Goal: Transaction & Acquisition: Purchase product/service

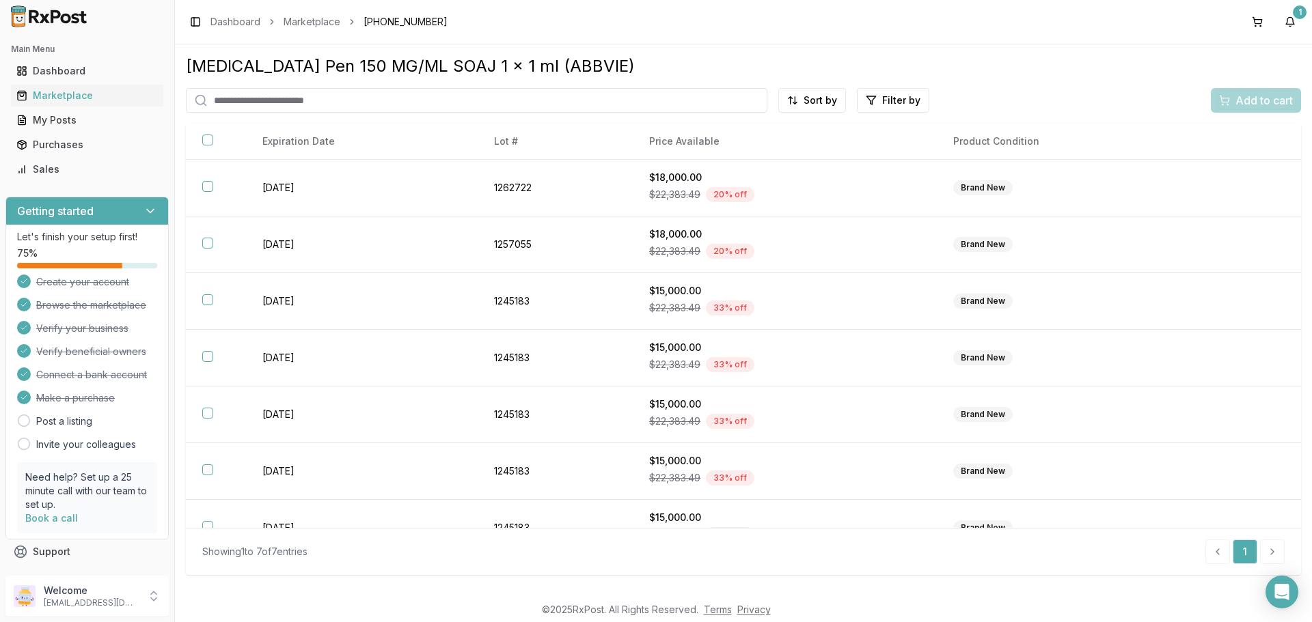
click at [473, 103] on input "search" at bounding box center [476, 100] width 581 height 25
paste input "**********"
type input "**********"
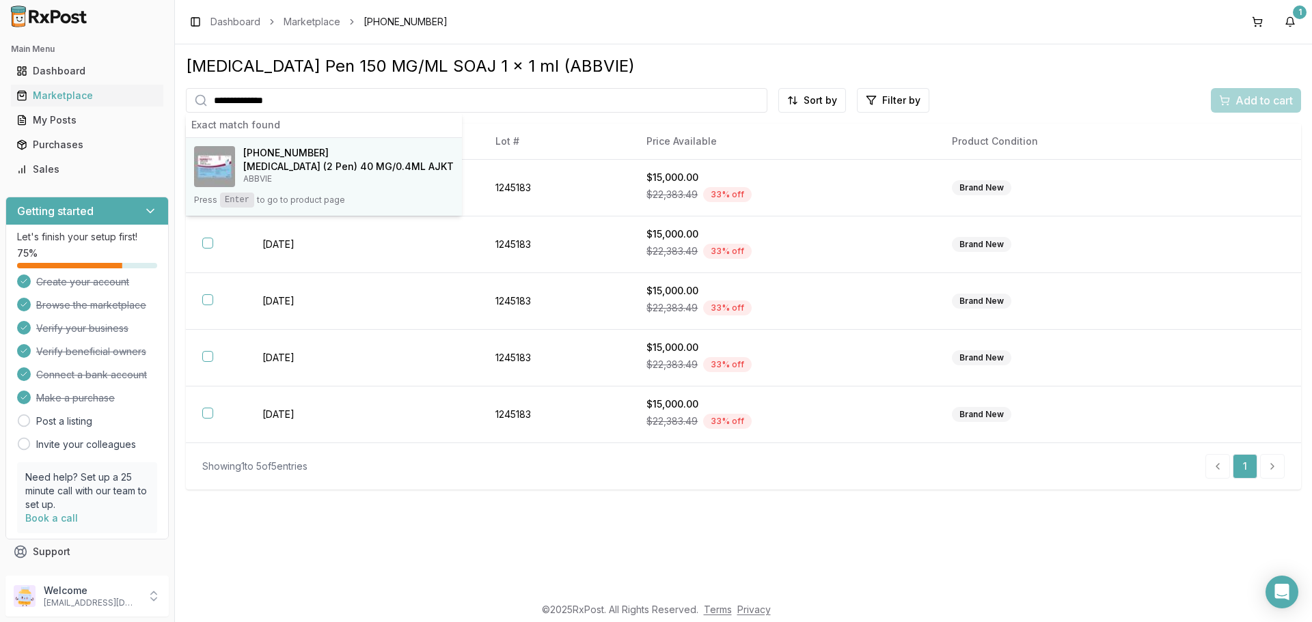
click at [331, 172] on h4 "[MEDICAL_DATA] (2 Pen) 40 MG/0.4ML AJKT" at bounding box center [348, 167] width 210 height 14
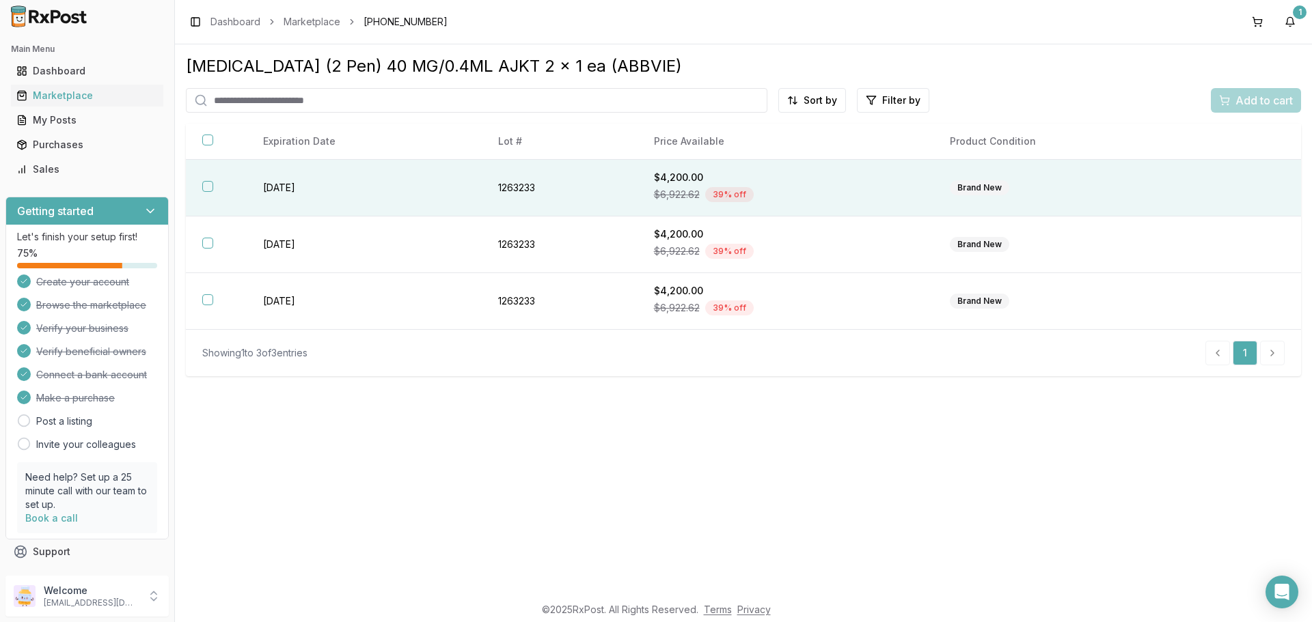
click at [205, 189] on button "button" at bounding box center [207, 186] width 11 height 11
click at [1251, 96] on span "Add to cart" at bounding box center [1263, 100] width 57 height 16
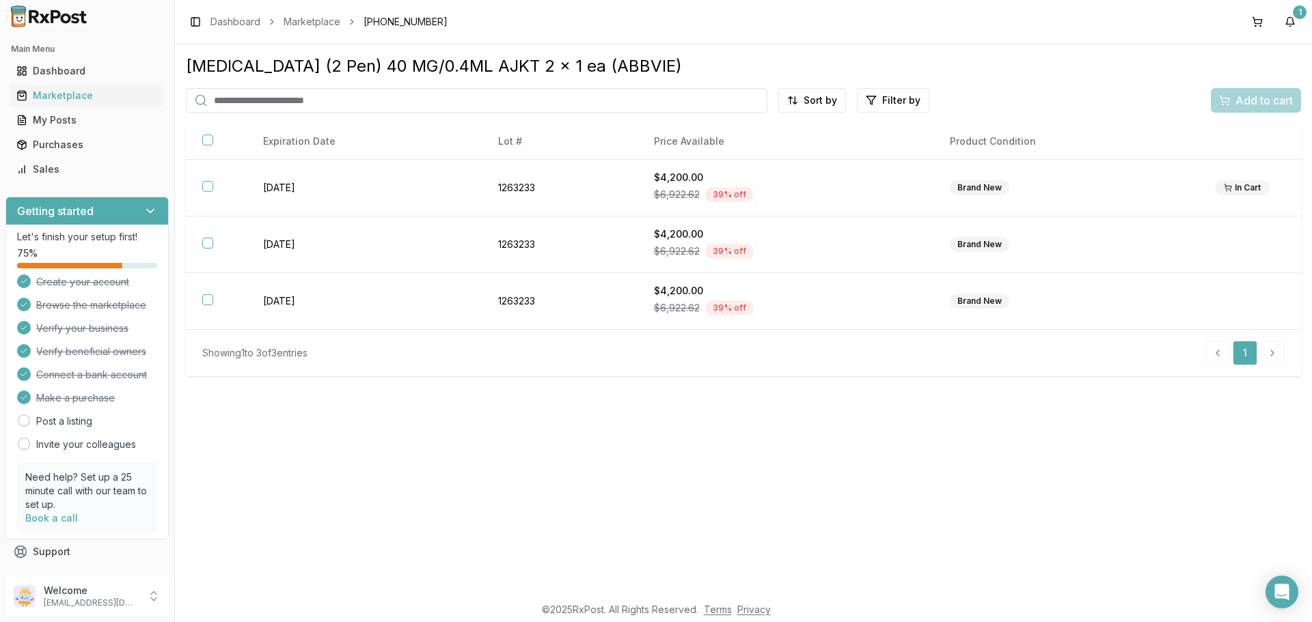
click at [355, 100] on input "search" at bounding box center [476, 100] width 581 height 25
paste input "**********"
type input "**********"
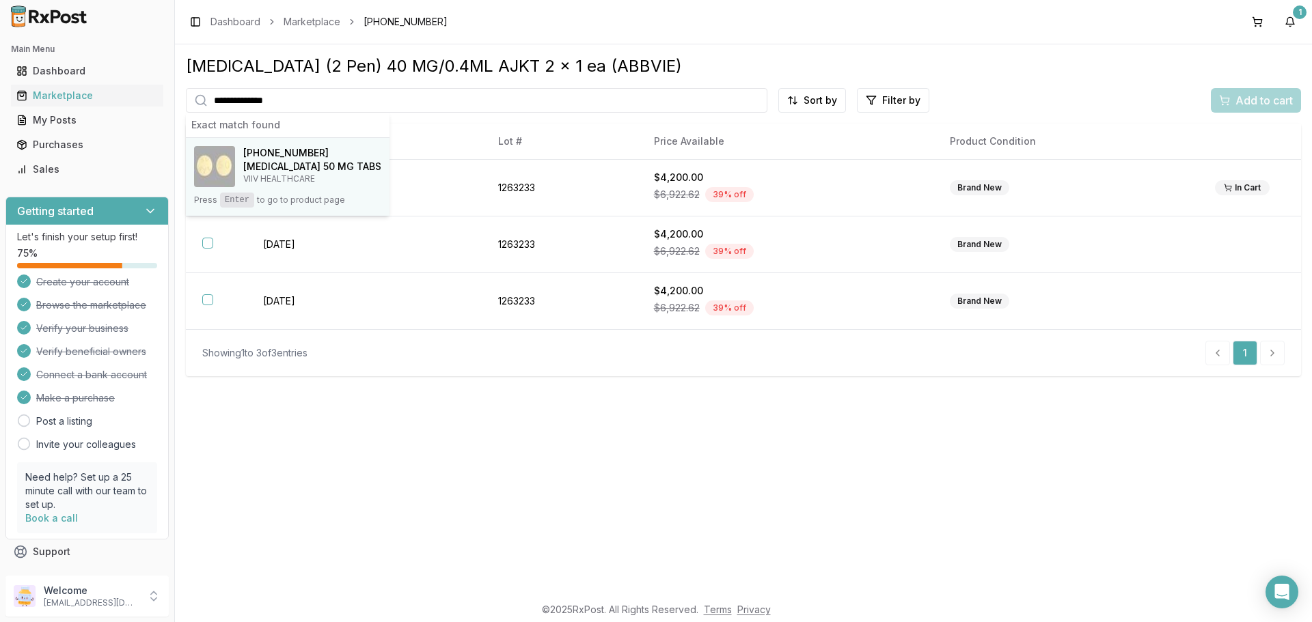
click at [312, 148] on span "[PHONE_NUMBER]" at bounding box center [285, 153] width 85 height 14
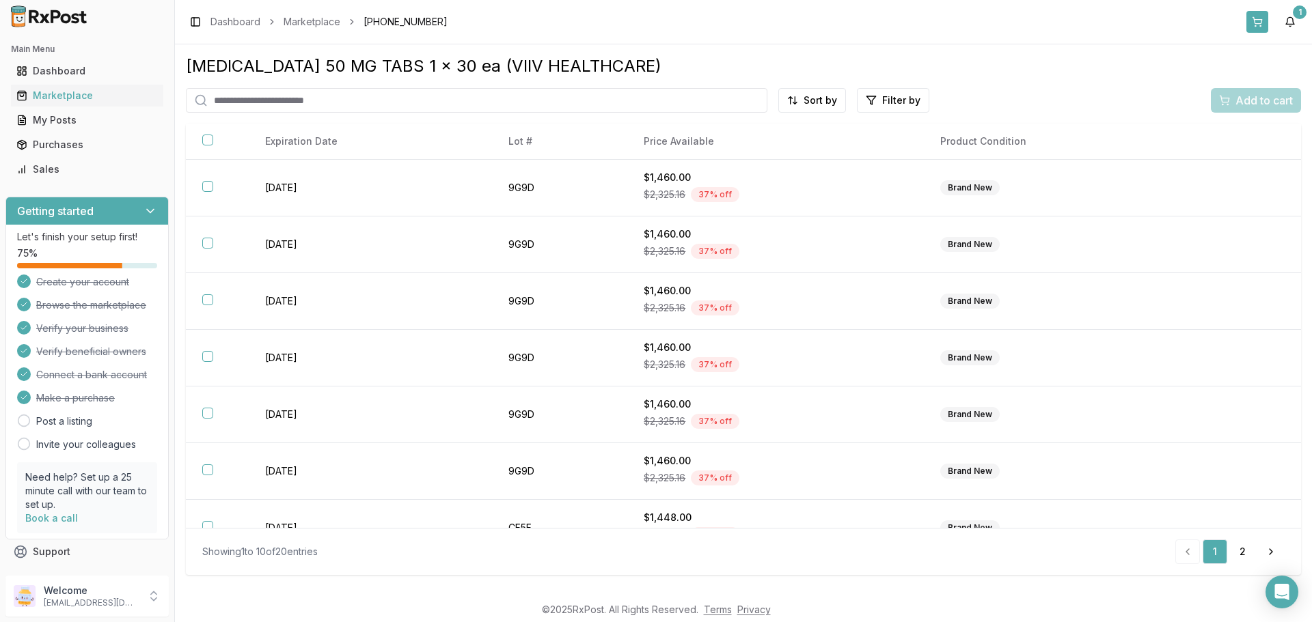
click at [1250, 25] on button at bounding box center [1257, 22] width 22 height 22
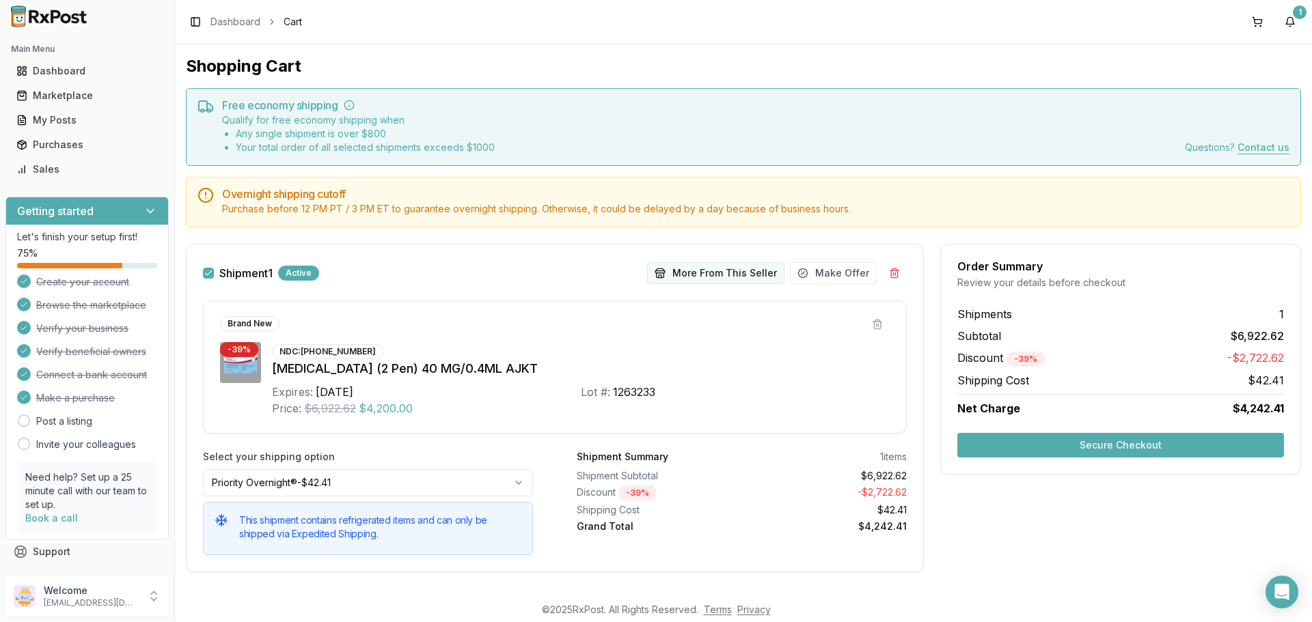
click at [717, 271] on button "More From This Seller" at bounding box center [715, 273] width 137 height 22
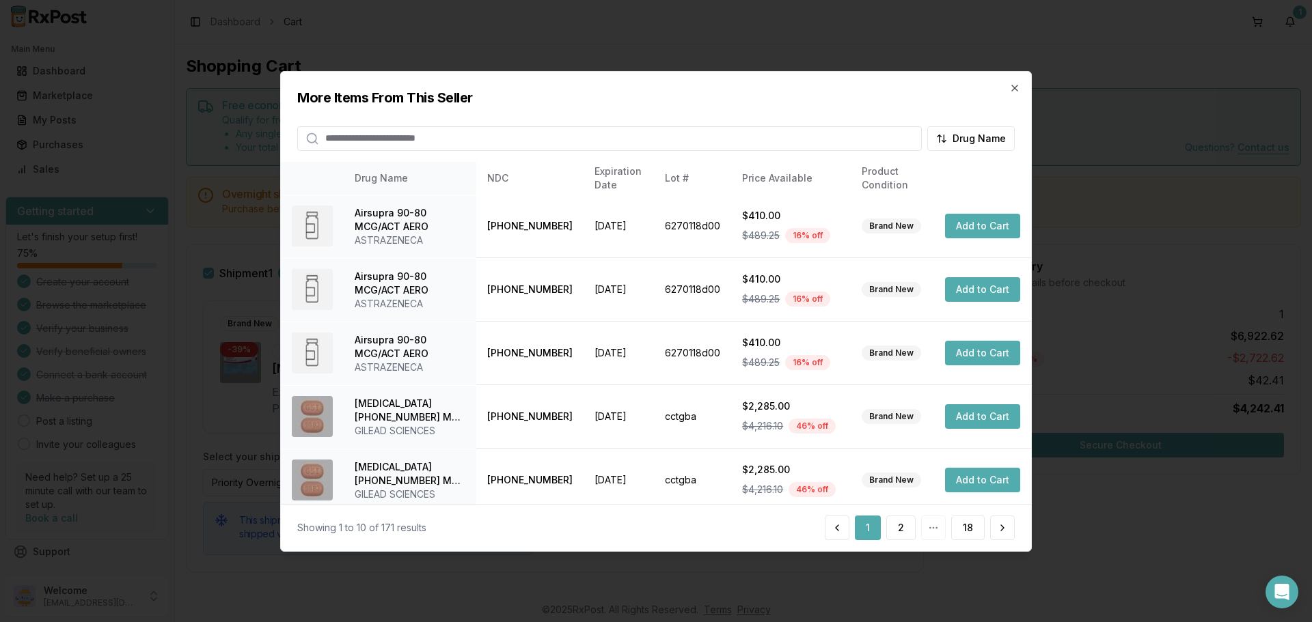
click at [543, 137] on input "search" at bounding box center [609, 138] width 625 height 25
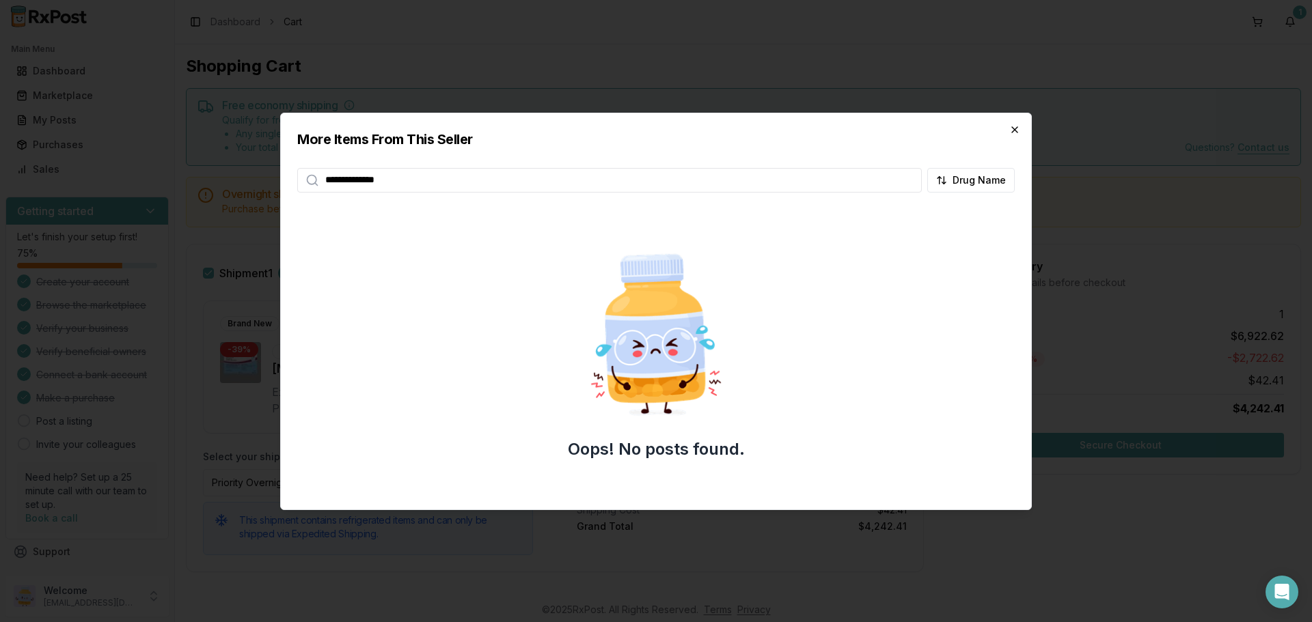
type input "**********"
click at [1011, 128] on icon "button" at bounding box center [1014, 129] width 11 height 11
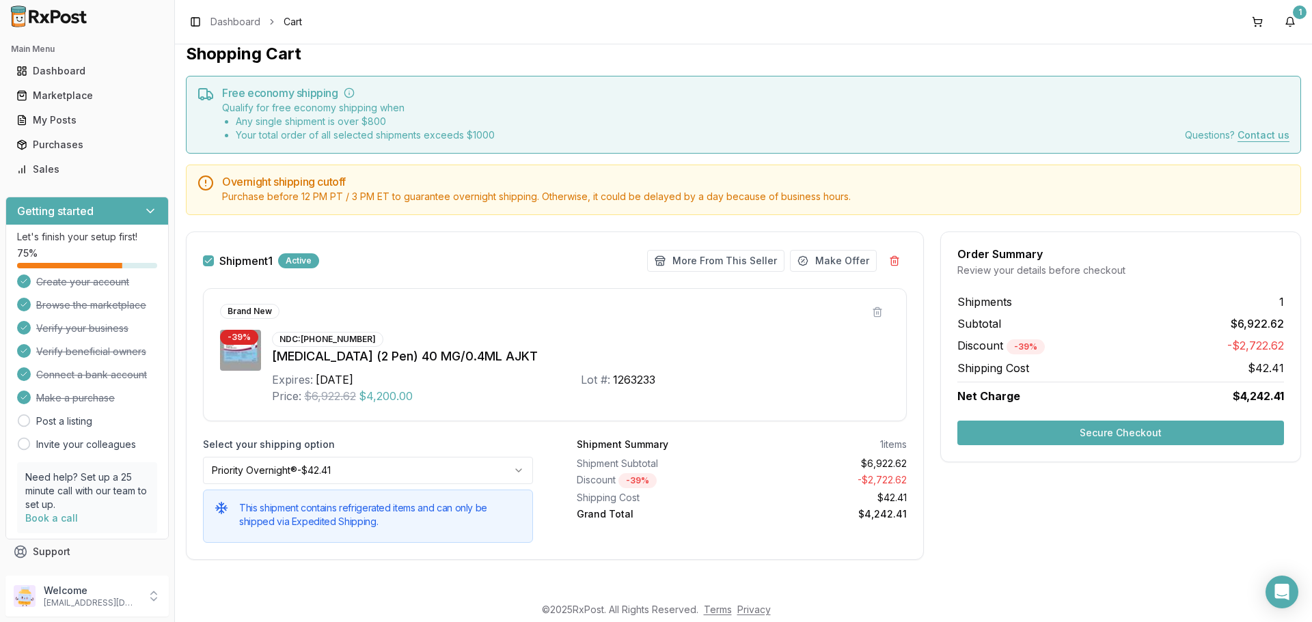
scroll to position [16, 0]
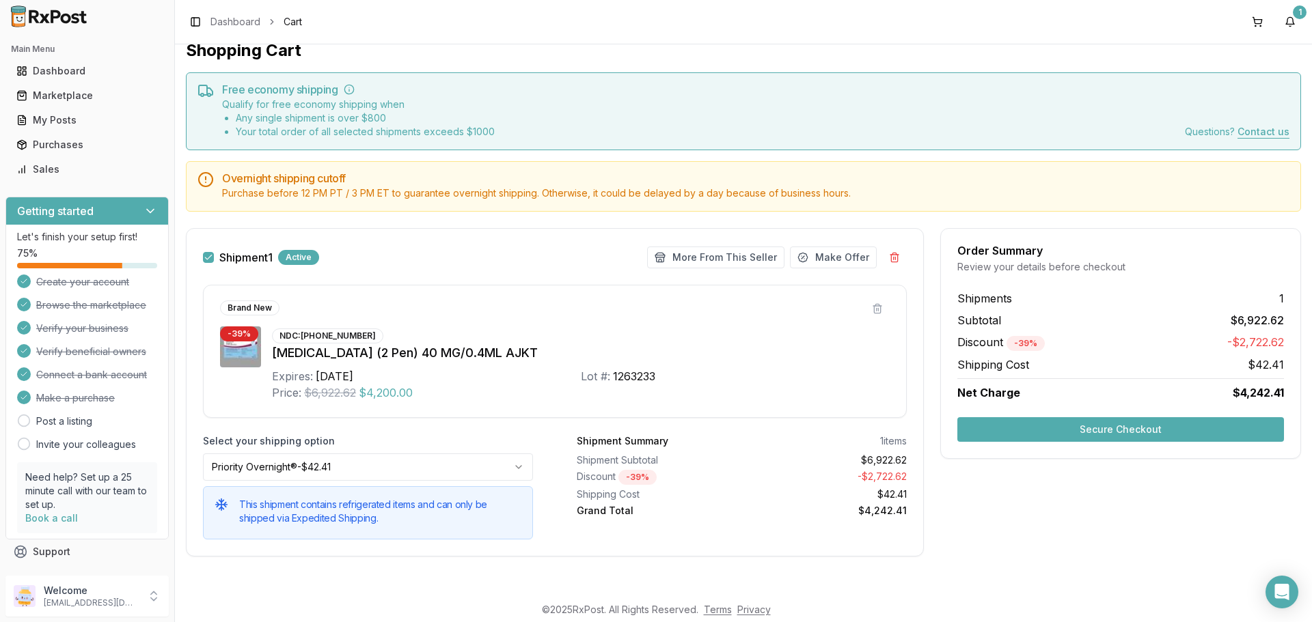
click at [1143, 424] on button "Secure Checkout" at bounding box center [1120, 429] width 327 height 25
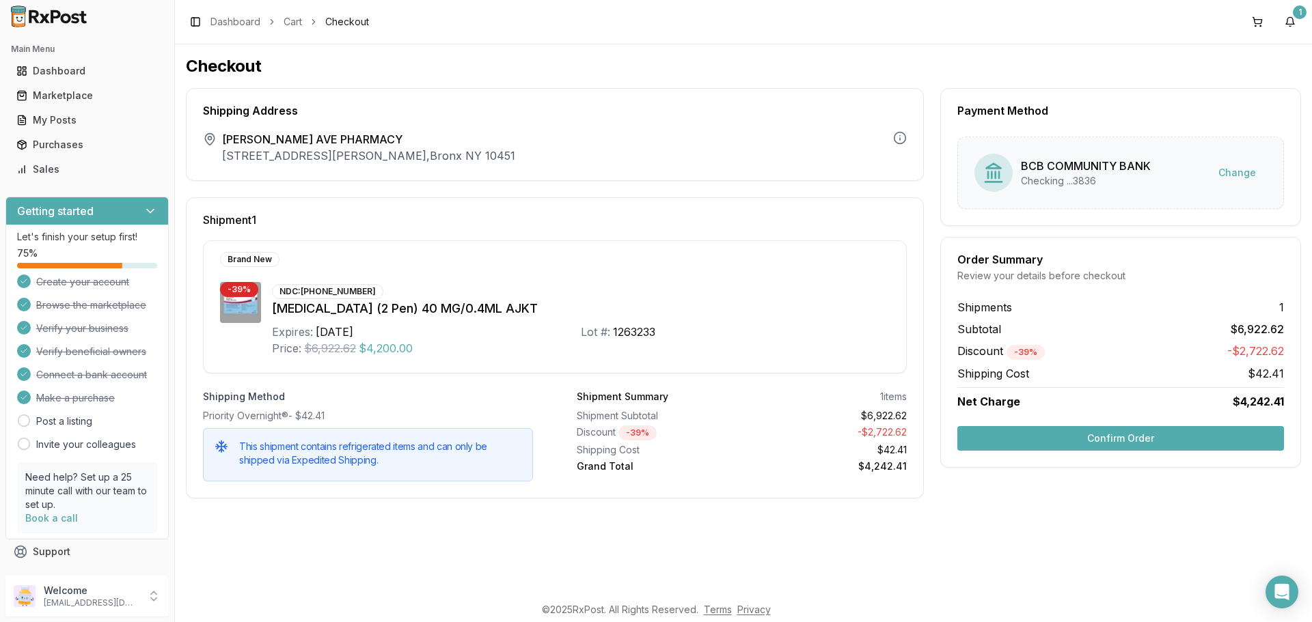
click at [1055, 449] on button "Confirm Order" at bounding box center [1120, 438] width 327 height 25
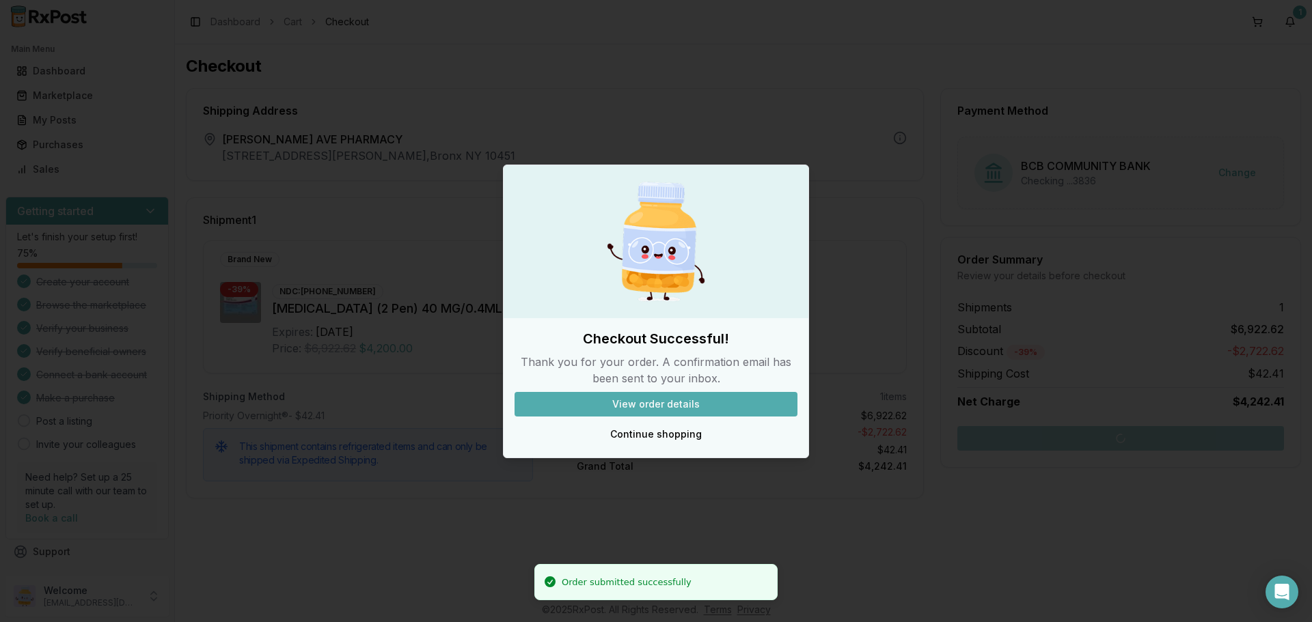
click at [669, 411] on button "View order details" at bounding box center [656, 404] width 283 height 25
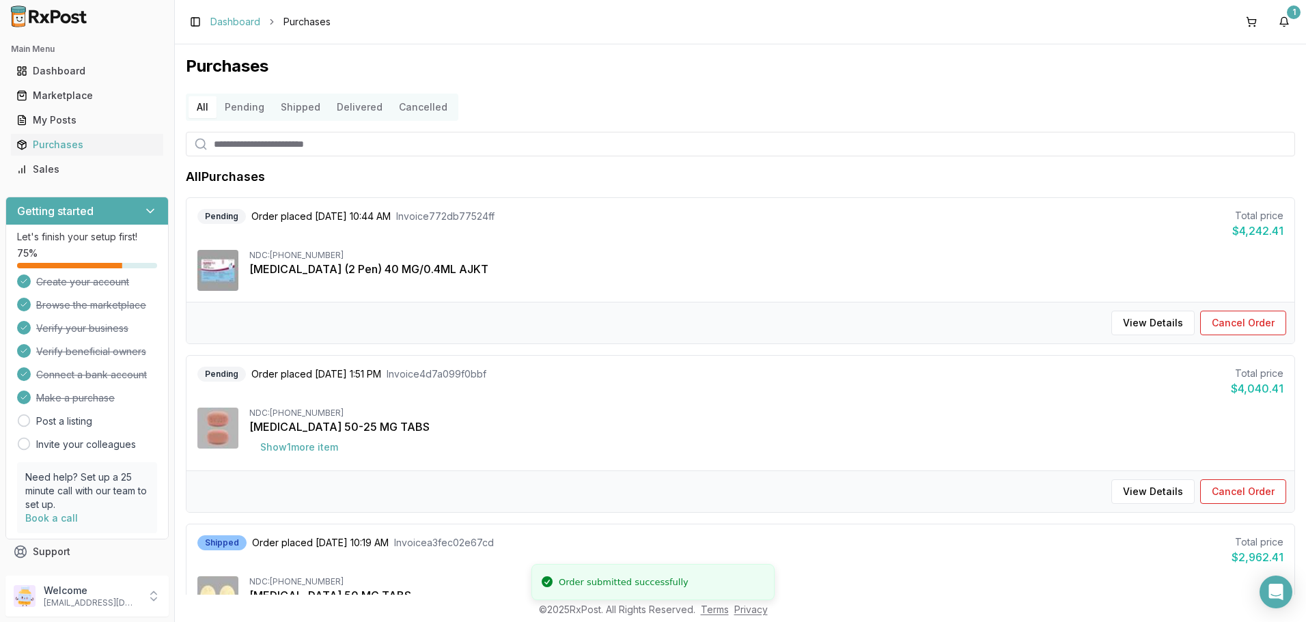
click at [243, 18] on link "Dashboard" at bounding box center [235, 22] width 50 height 14
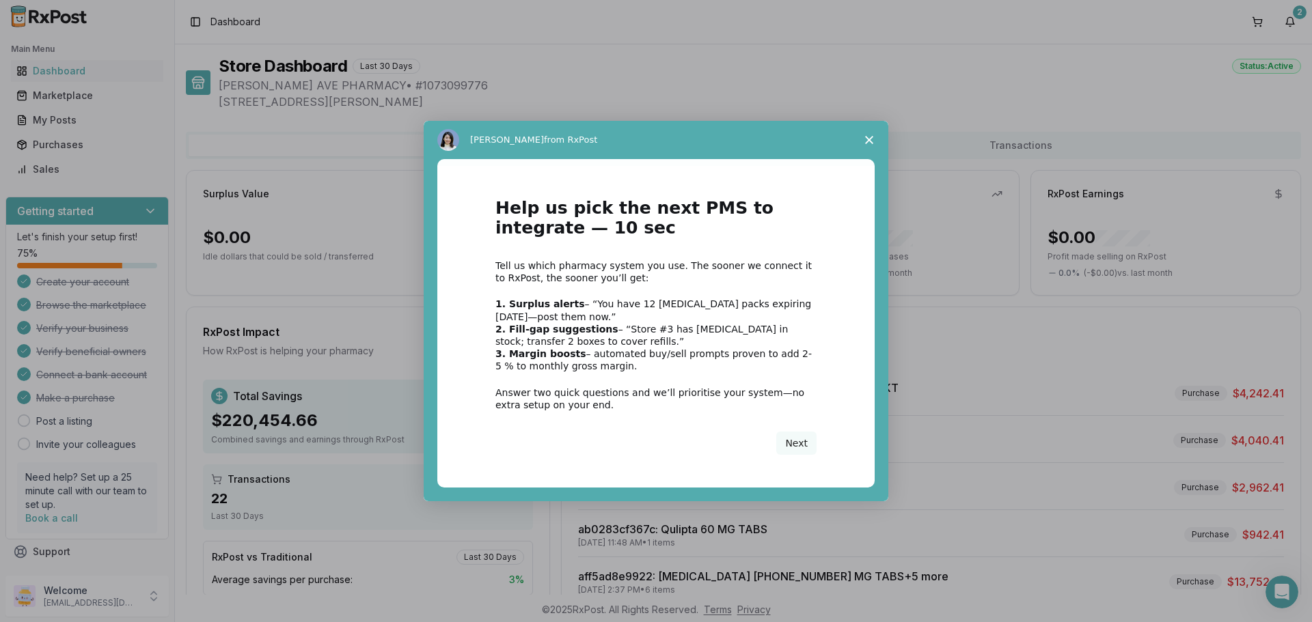
click at [871, 138] on polygon "Close survey" at bounding box center [869, 140] width 8 height 8
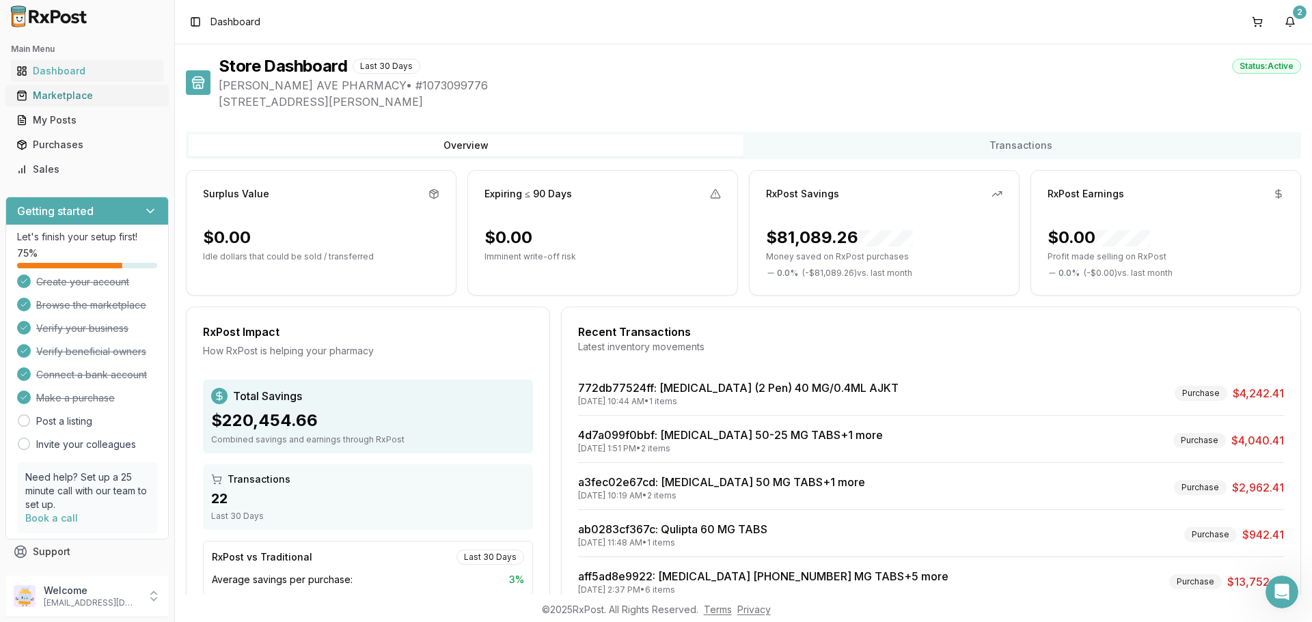
click at [87, 97] on div "Marketplace" at bounding box center [86, 96] width 141 height 14
click at [84, 92] on div "Marketplace" at bounding box center [86, 96] width 141 height 14
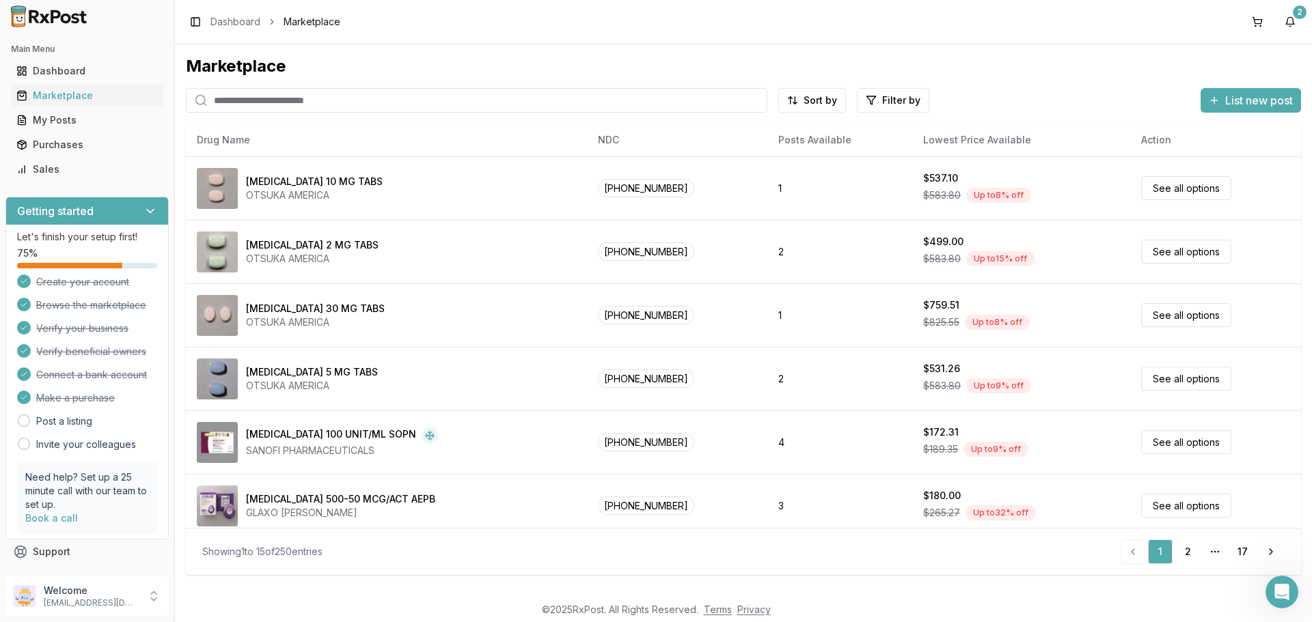
click at [402, 110] on input "search" at bounding box center [476, 100] width 581 height 25
paste input "**********"
type input "**********"
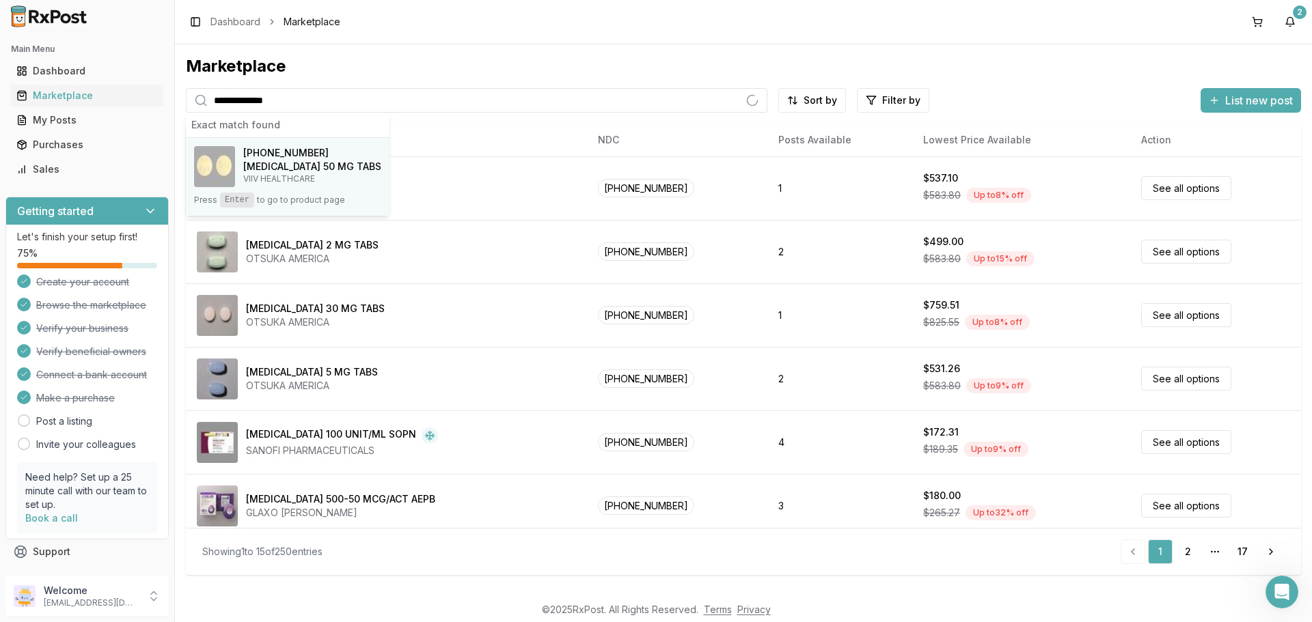
click at [285, 150] on span "[PHONE_NUMBER]" at bounding box center [285, 153] width 85 height 14
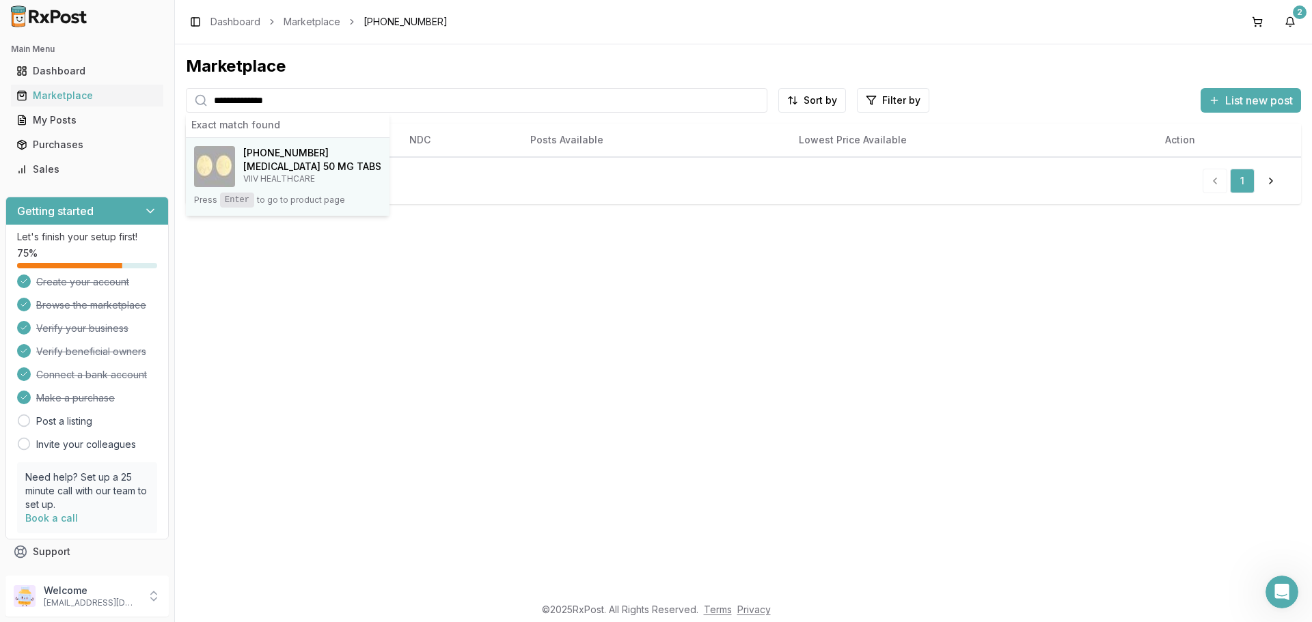
click at [295, 167] on h4 "[MEDICAL_DATA] 50 MG TABS" at bounding box center [312, 167] width 138 height 14
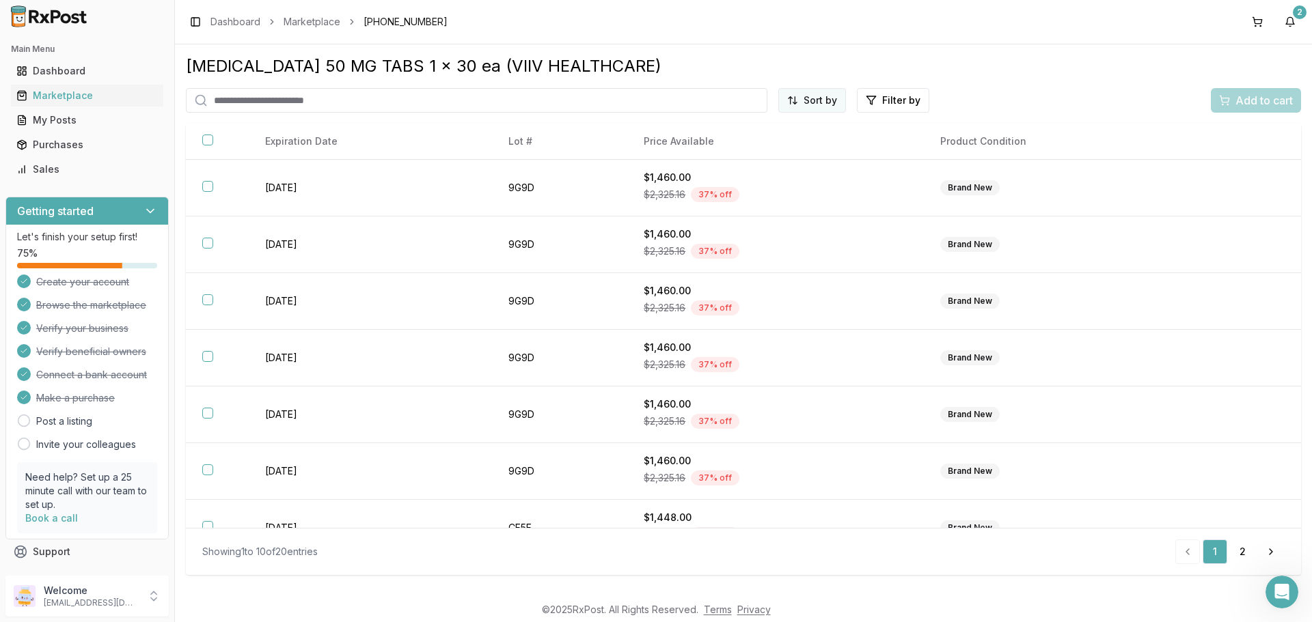
click at [825, 103] on html "Main Menu Dashboard Marketplace My Posts Purchases Sales Getting started Let's …" at bounding box center [656, 311] width 1312 height 622
click at [786, 149] on div "Price (Low to High)" at bounding box center [779, 152] width 130 height 22
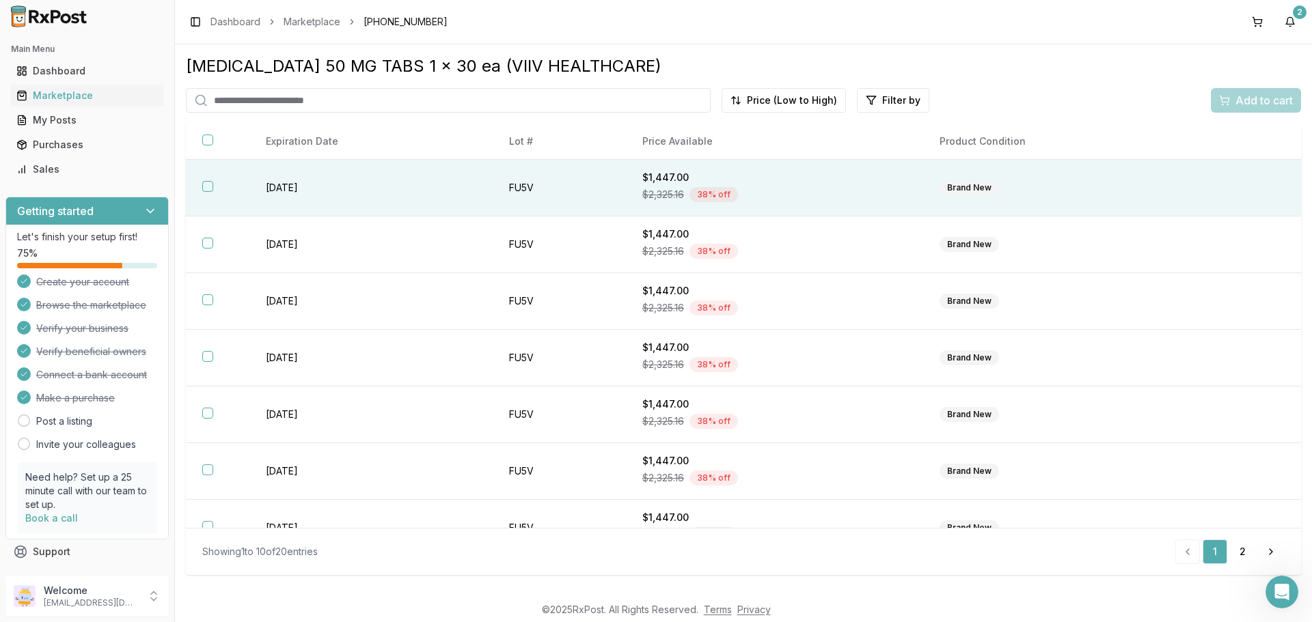
click at [205, 191] on button "button" at bounding box center [207, 186] width 11 height 11
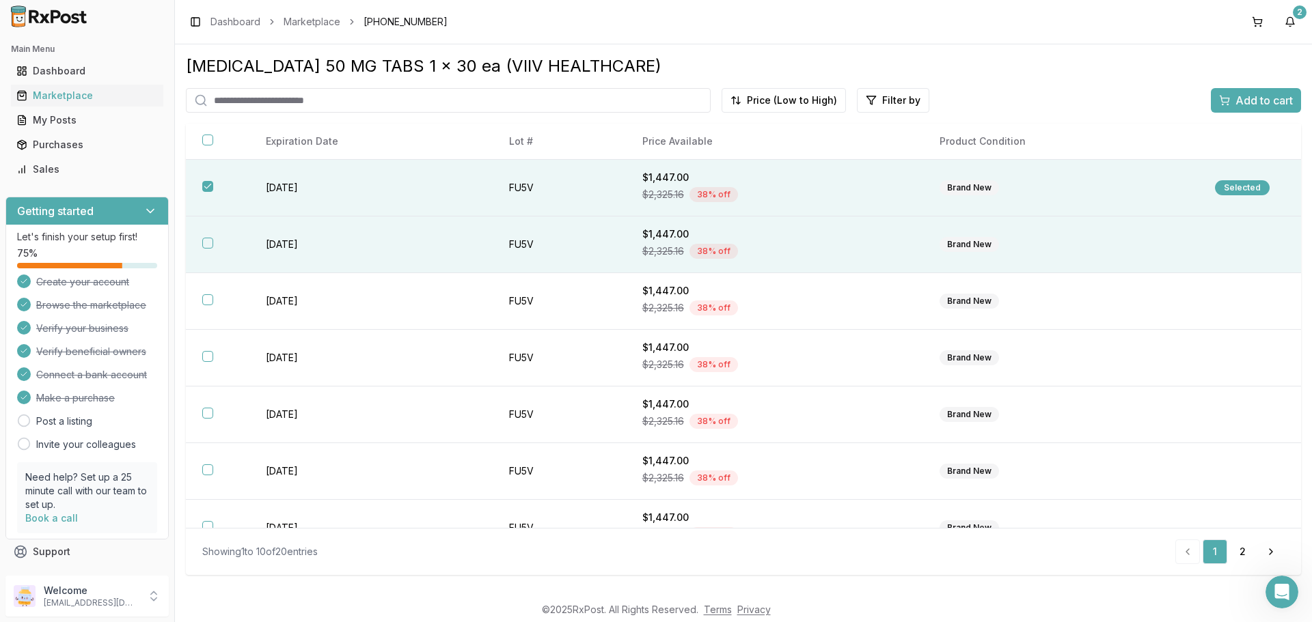
click at [210, 239] on button "button" at bounding box center [207, 243] width 11 height 11
click at [1260, 101] on span "Add to cart" at bounding box center [1263, 100] width 57 height 16
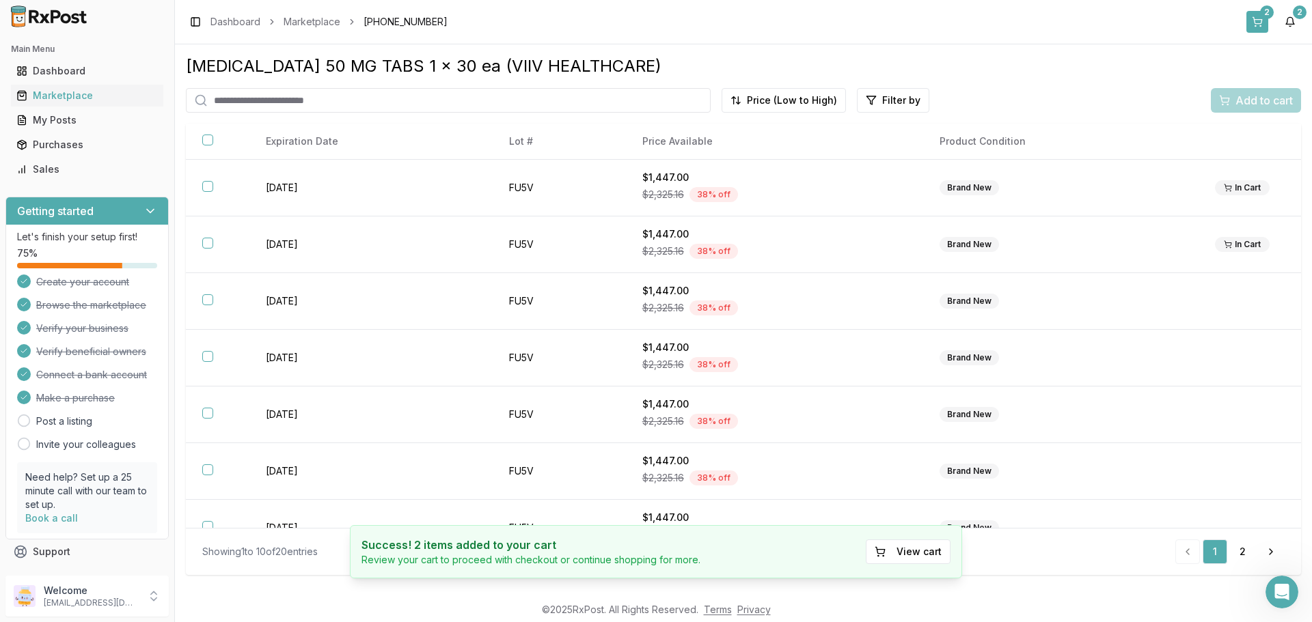
click at [1259, 20] on button "2" at bounding box center [1257, 22] width 22 height 22
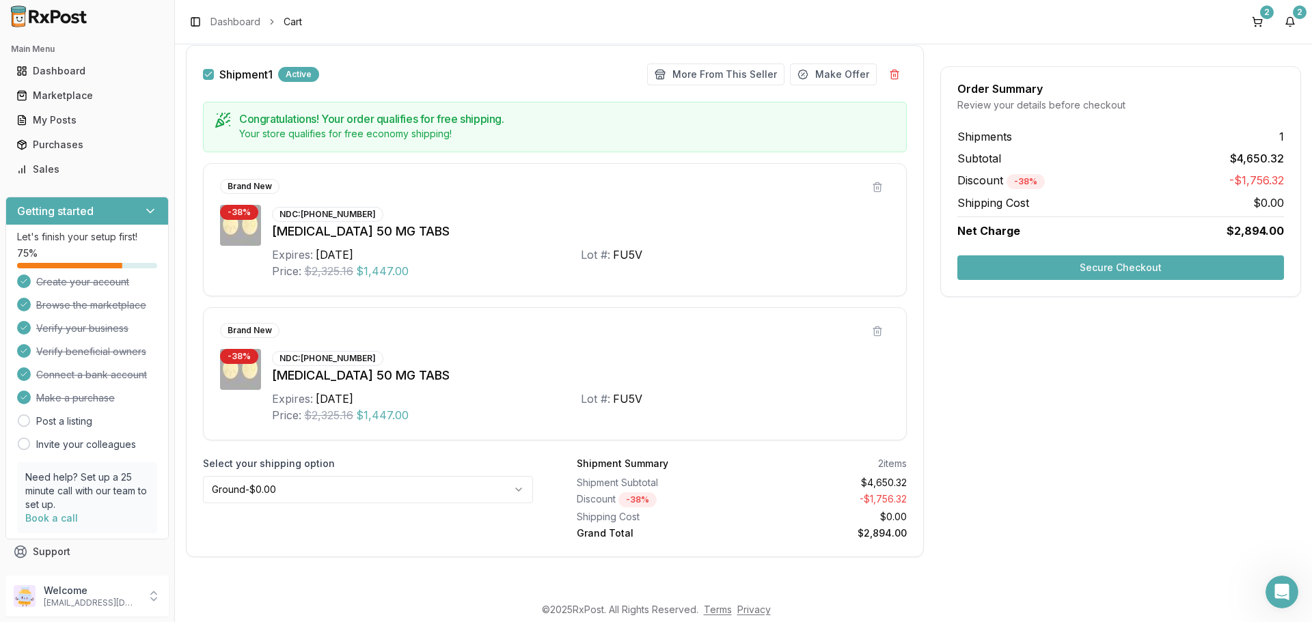
scroll to position [200, 0]
click at [456, 492] on html "Main Menu Dashboard Marketplace My Posts Purchases Sales Getting started Let's …" at bounding box center [656, 311] width 1312 height 622
click at [1085, 266] on button "Secure Checkout" at bounding box center [1120, 268] width 327 height 25
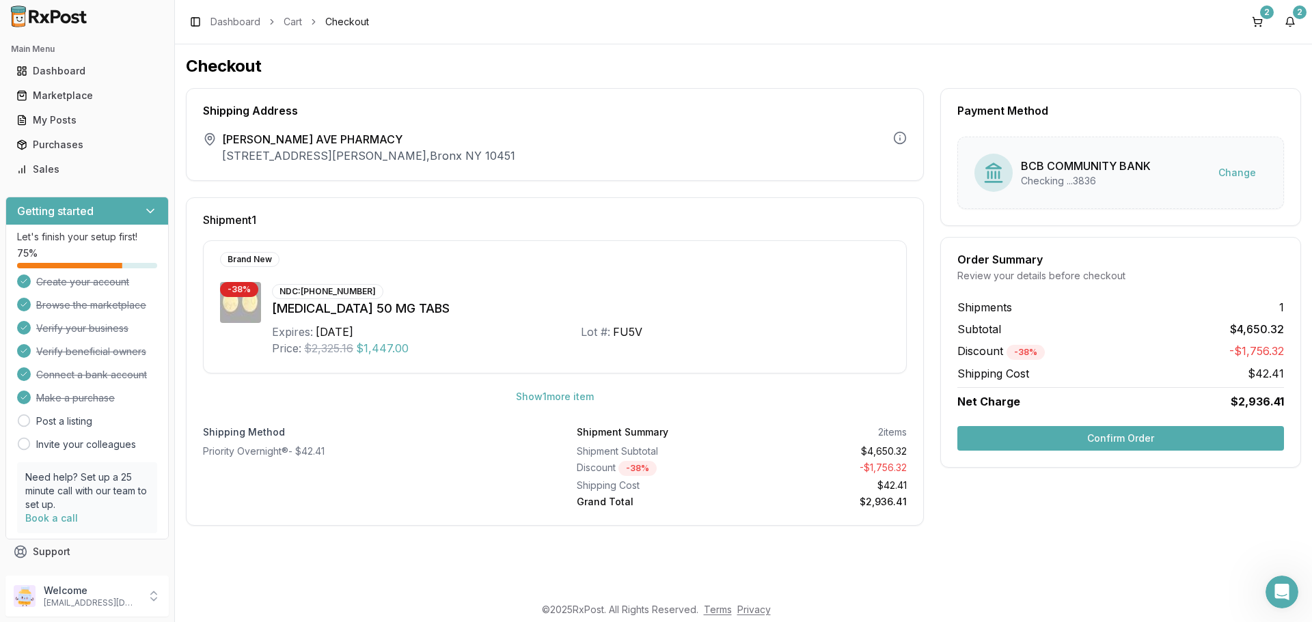
click at [1055, 435] on button "Confirm Order" at bounding box center [1120, 438] width 327 height 25
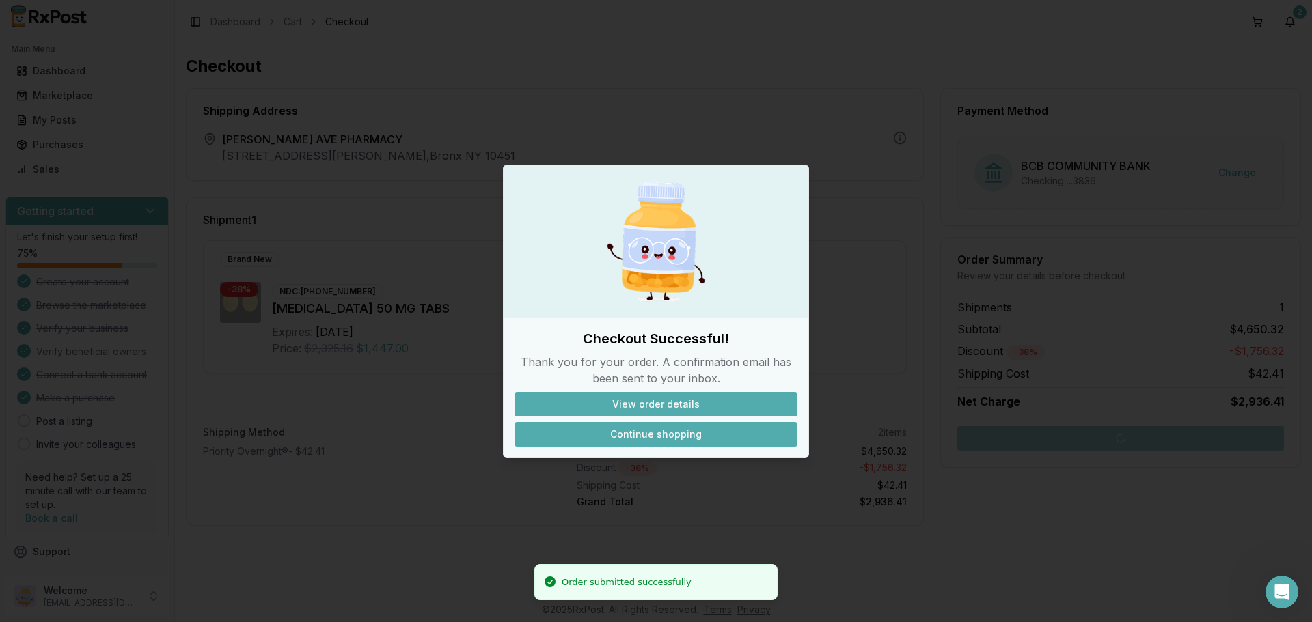
click at [686, 430] on button "Continue shopping" at bounding box center [656, 434] width 283 height 25
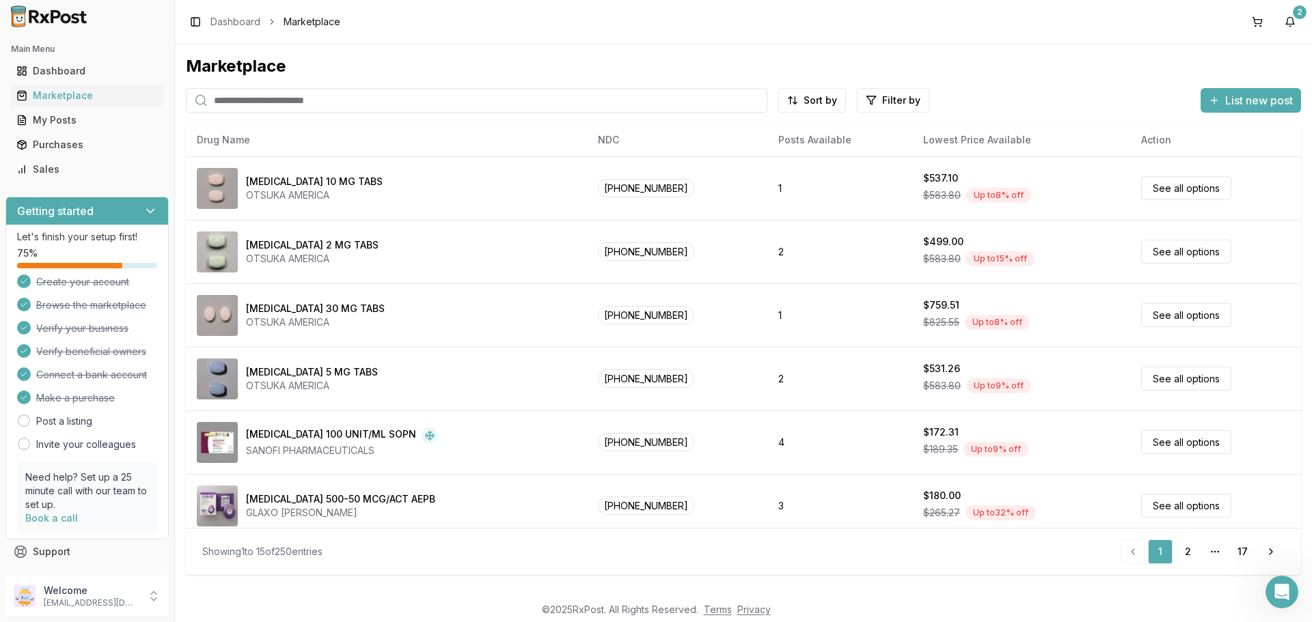
click at [416, 98] on input "search" at bounding box center [476, 100] width 581 height 25
type input "********"
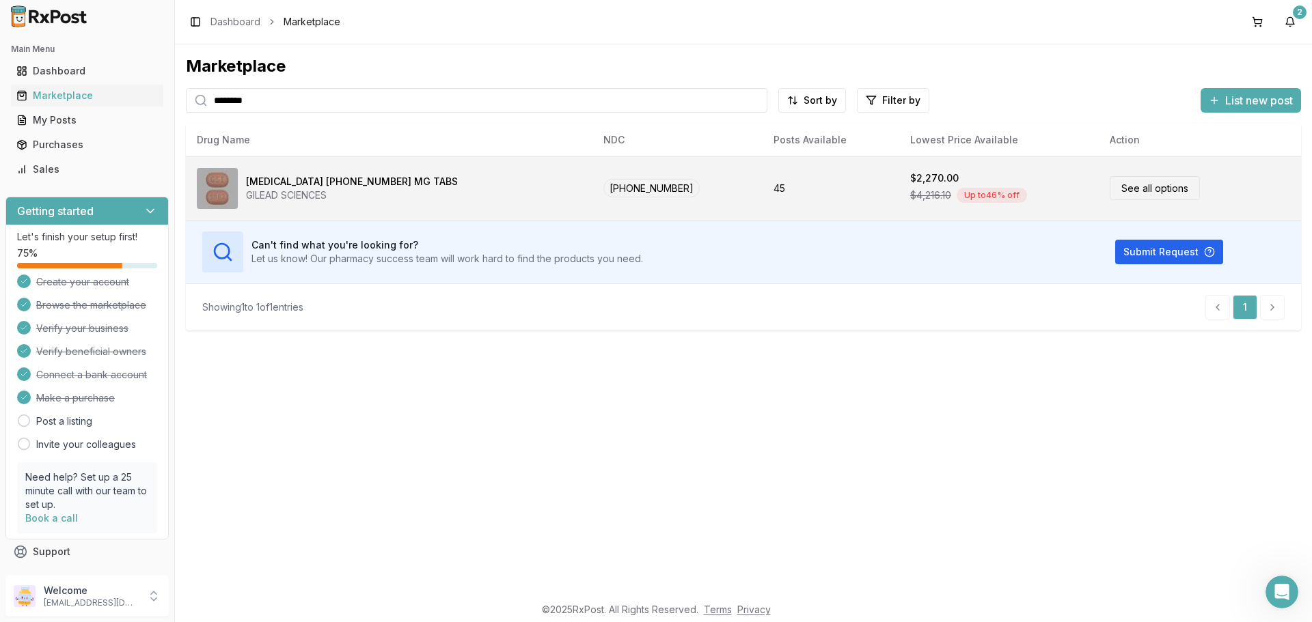
click at [1110, 193] on link "See all options" at bounding box center [1155, 188] width 90 height 24
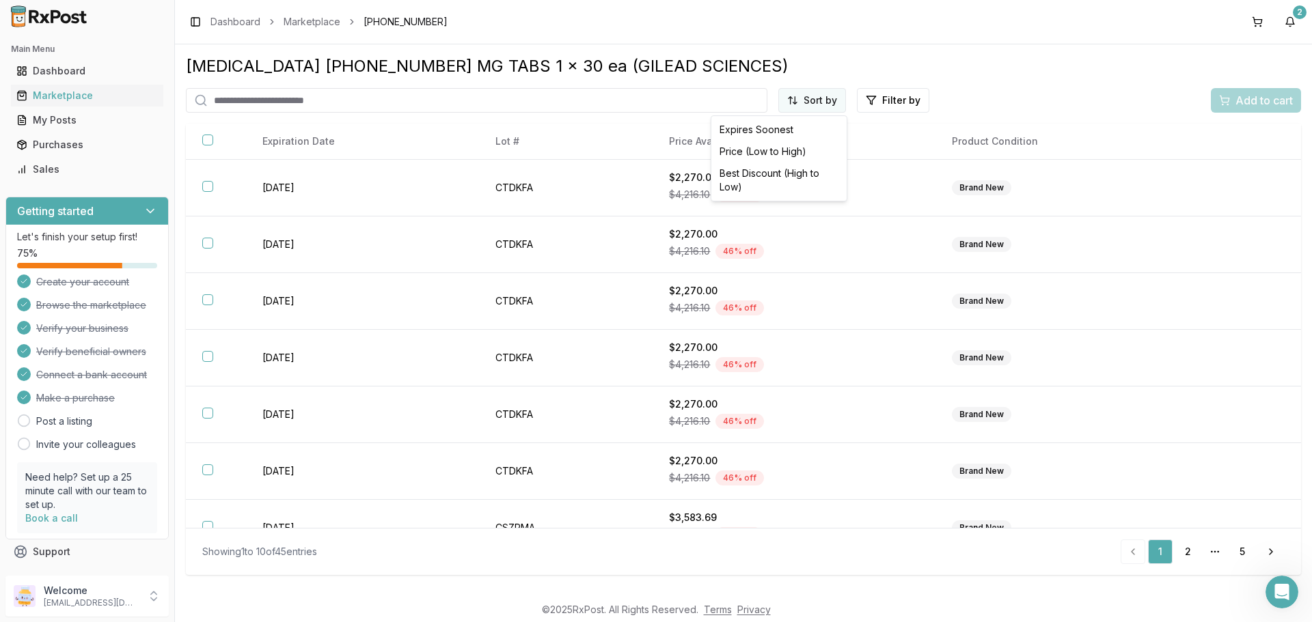
click at [801, 98] on html "Main Menu Dashboard Marketplace My Posts Purchases Sales Getting started Let's …" at bounding box center [656, 311] width 1312 height 622
click at [790, 151] on div "Price (Low to High)" at bounding box center [779, 152] width 130 height 22
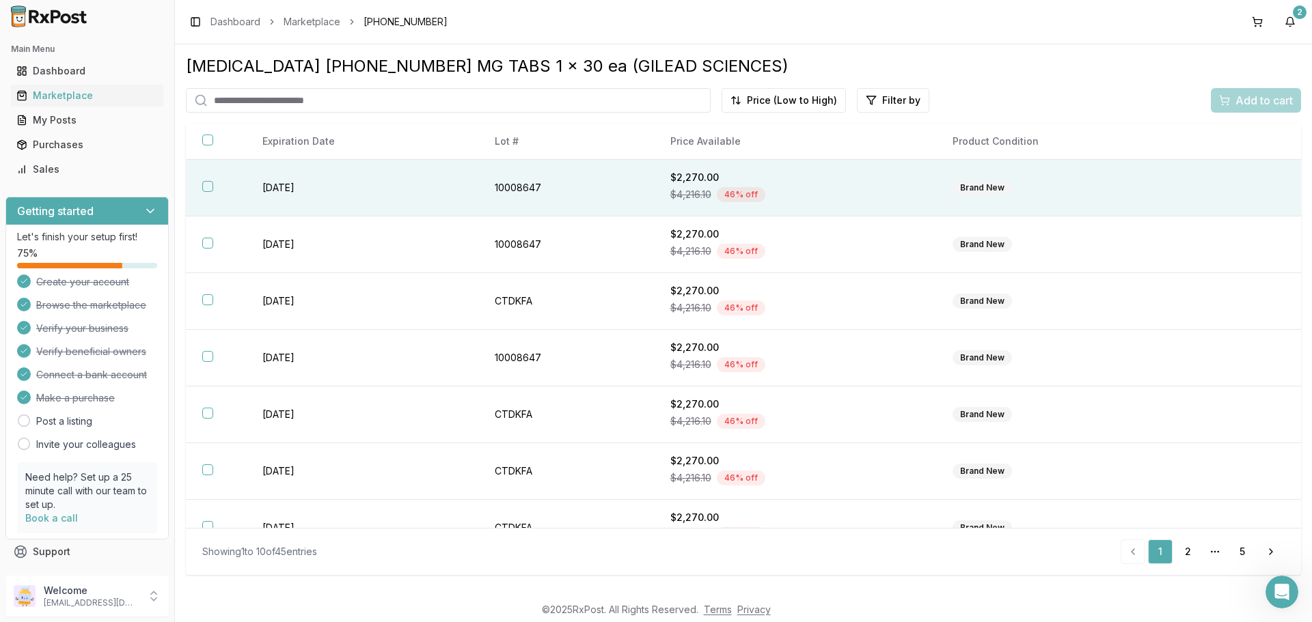
click at [203, 187] on button "button" at bounding box center [207, 186] width 11 height 11
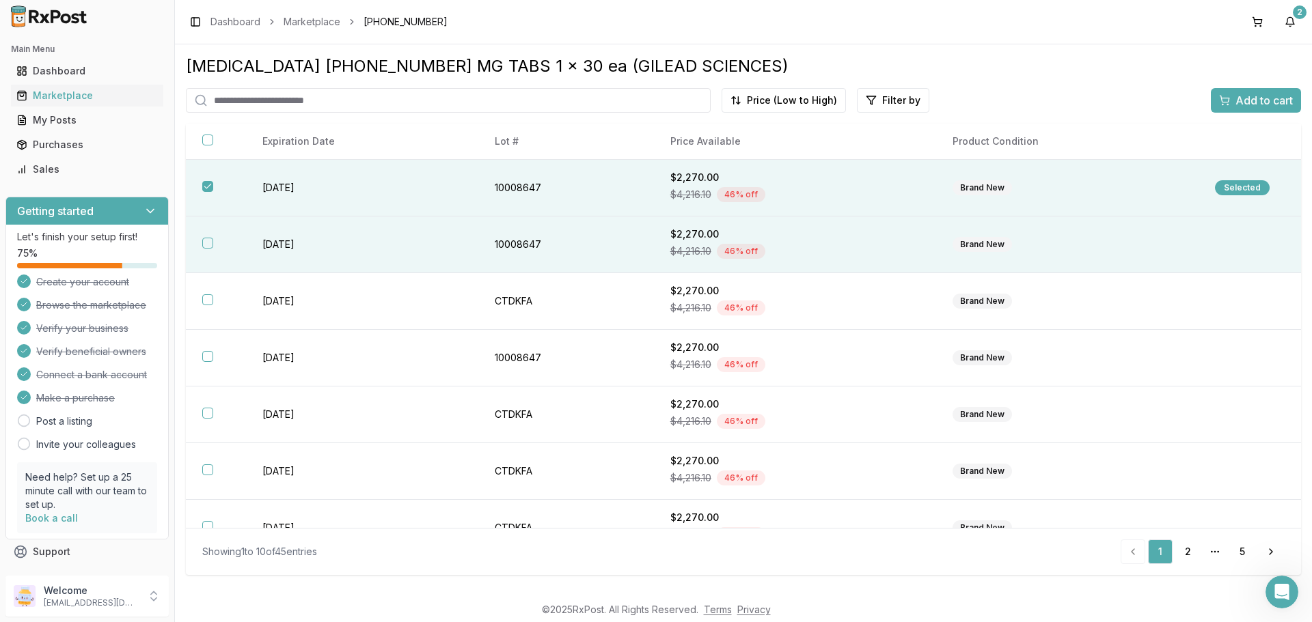
click at [206, 242] on button "button" at bounding box center [207, 243] width 11 height 11
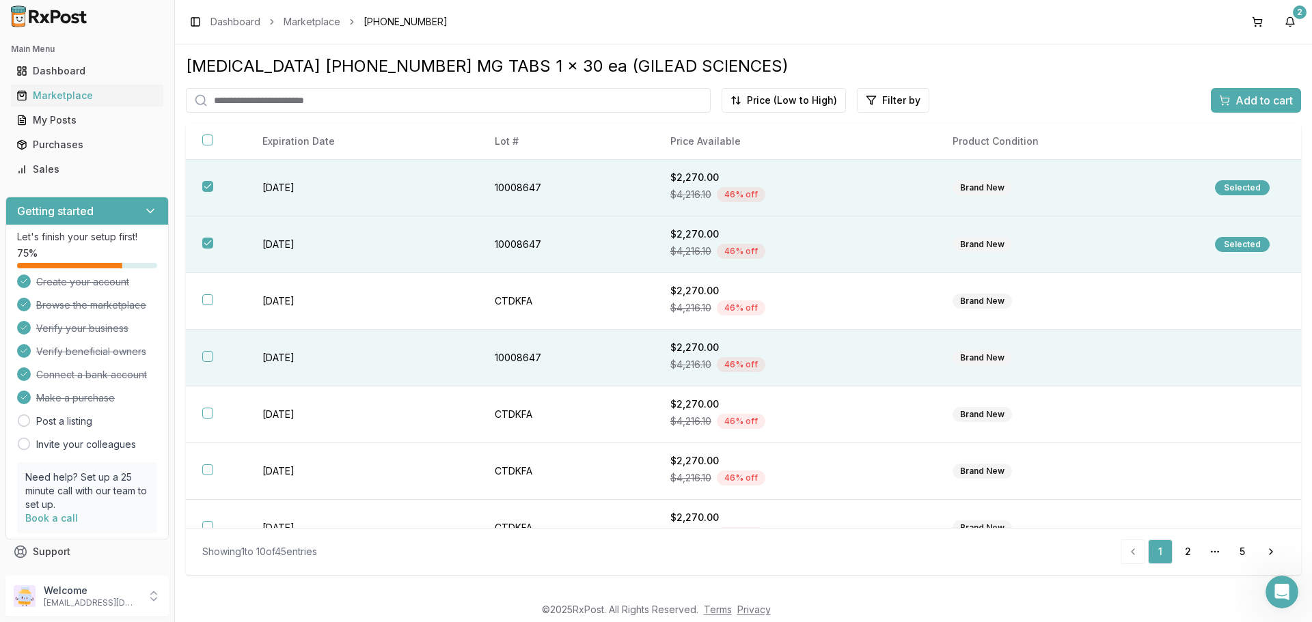
click at [206, 361] on button "button" at bounding box center [207, 356] width 11 height 11
click at [1259, 101] on span "Add to cart" at bounding box center [1263, 100] width 57 height 16
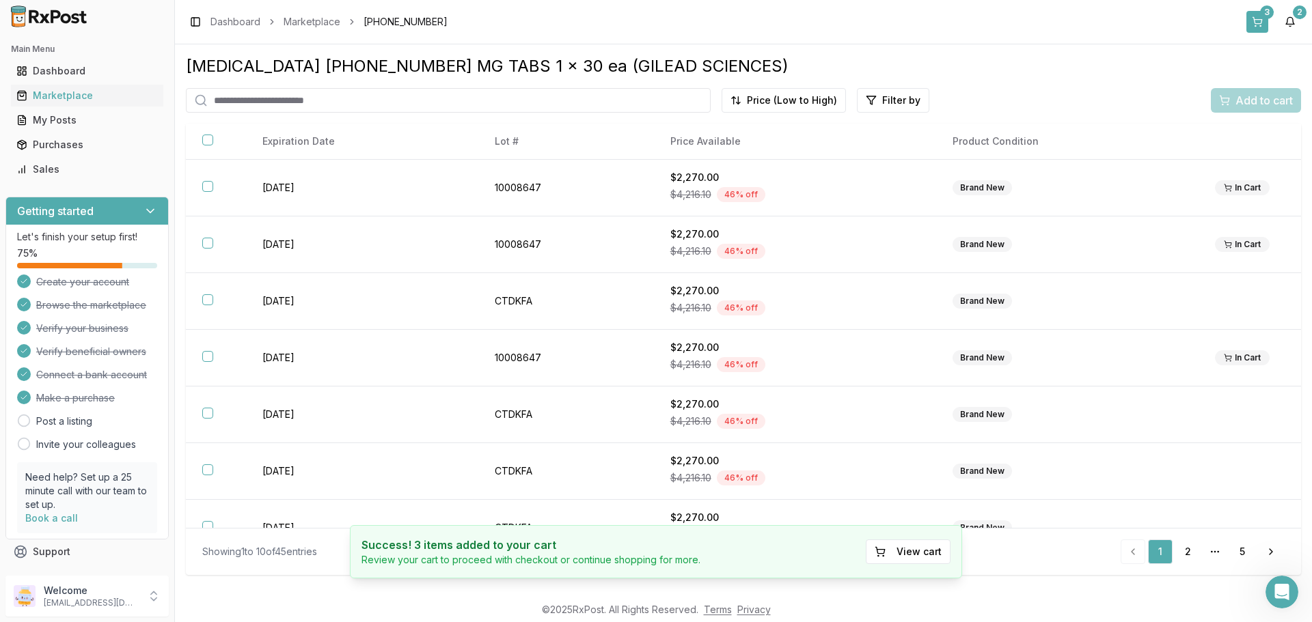
click at [1254, 21] on button "3" at bounding box center [1257, 22] width 22 height 22
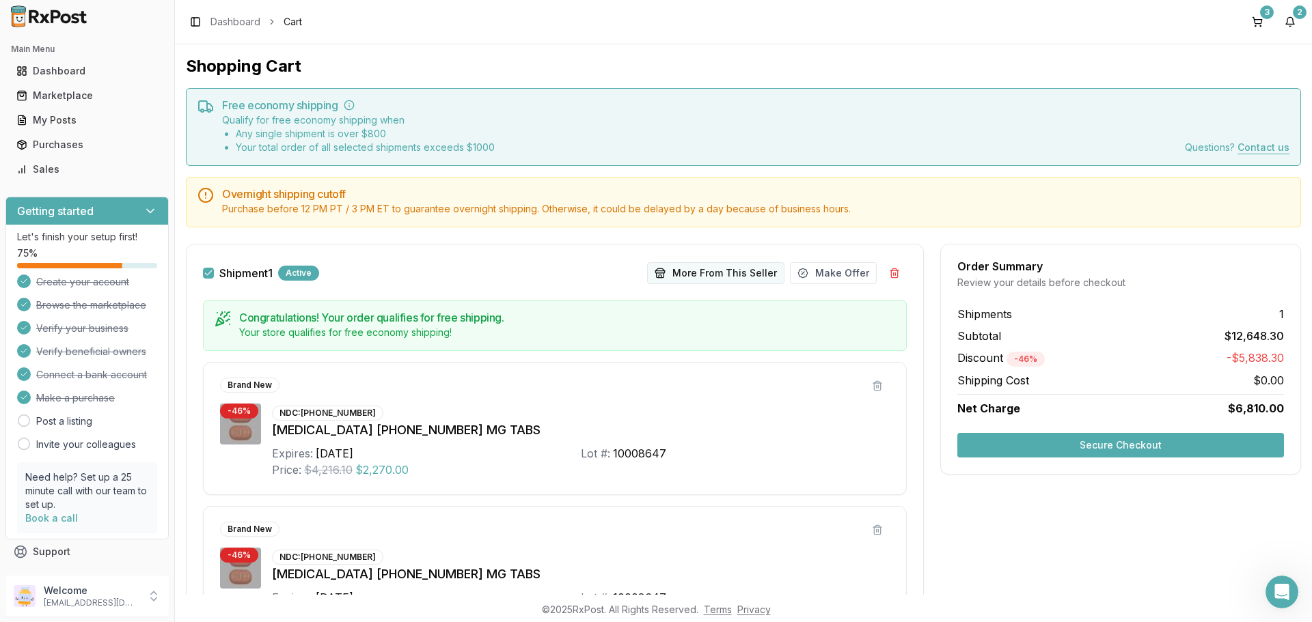
click at [733, 275] on button "More From This Seller" at bounding box center [715, 273] width 137 height 22
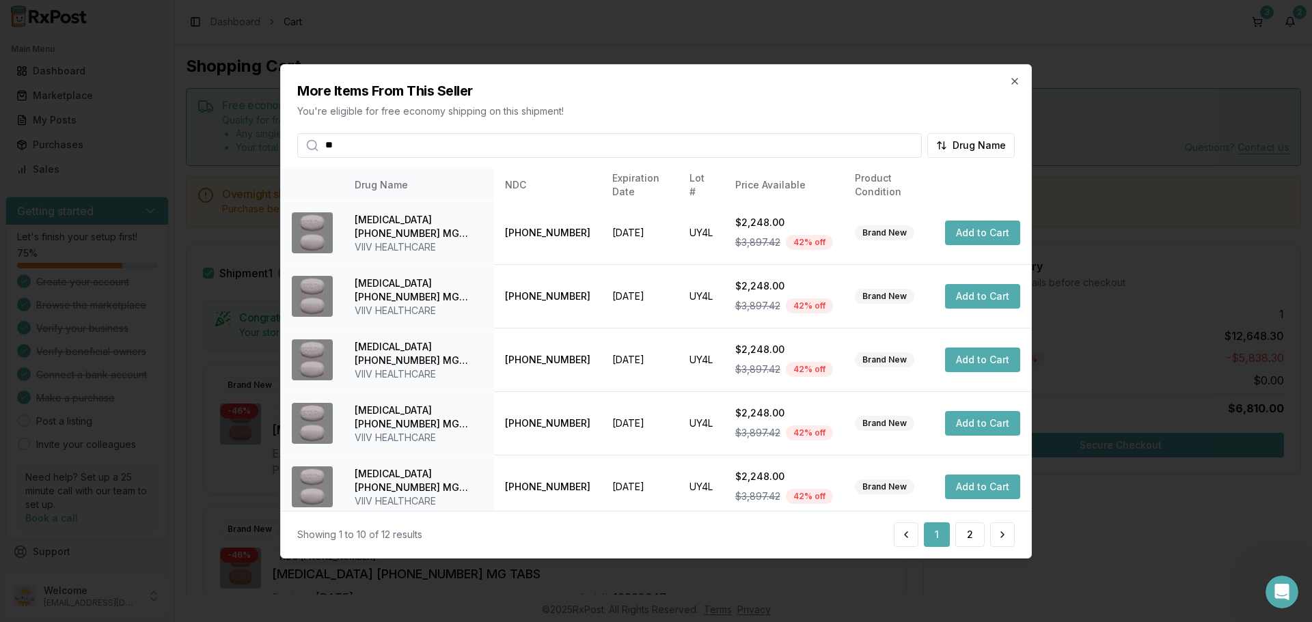
type input "*"
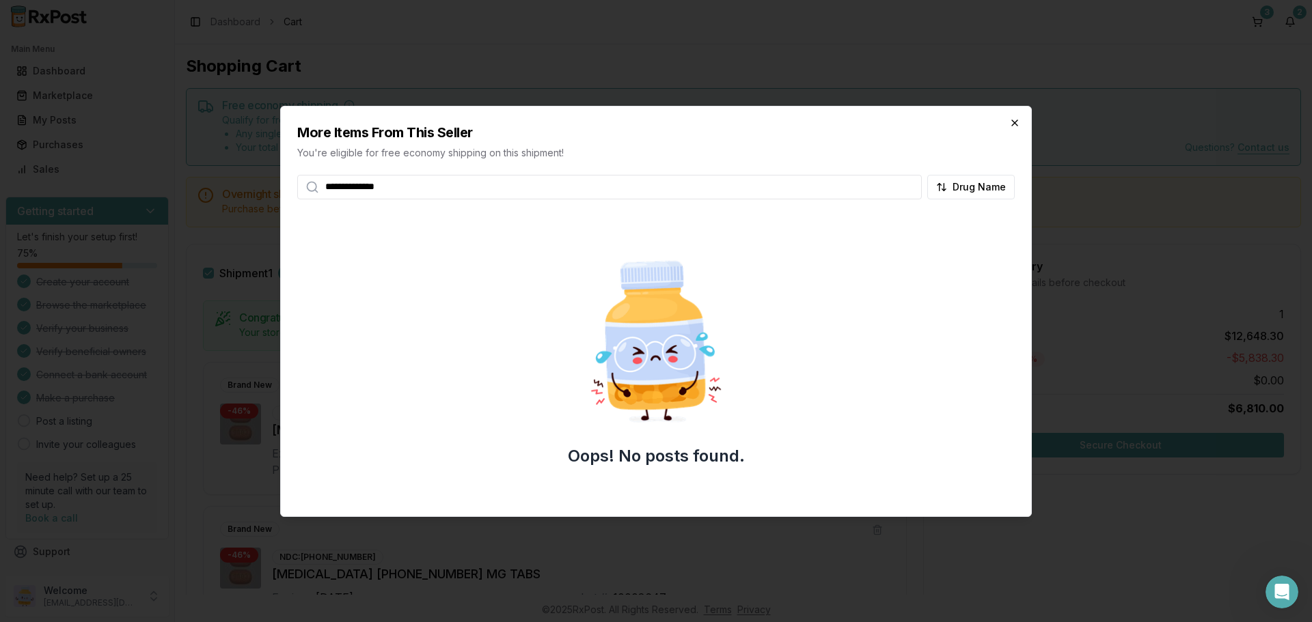
type input "**********"
click at [1017, 125] on icon "button" at bounding box center [1014, 122] width 5 height 5
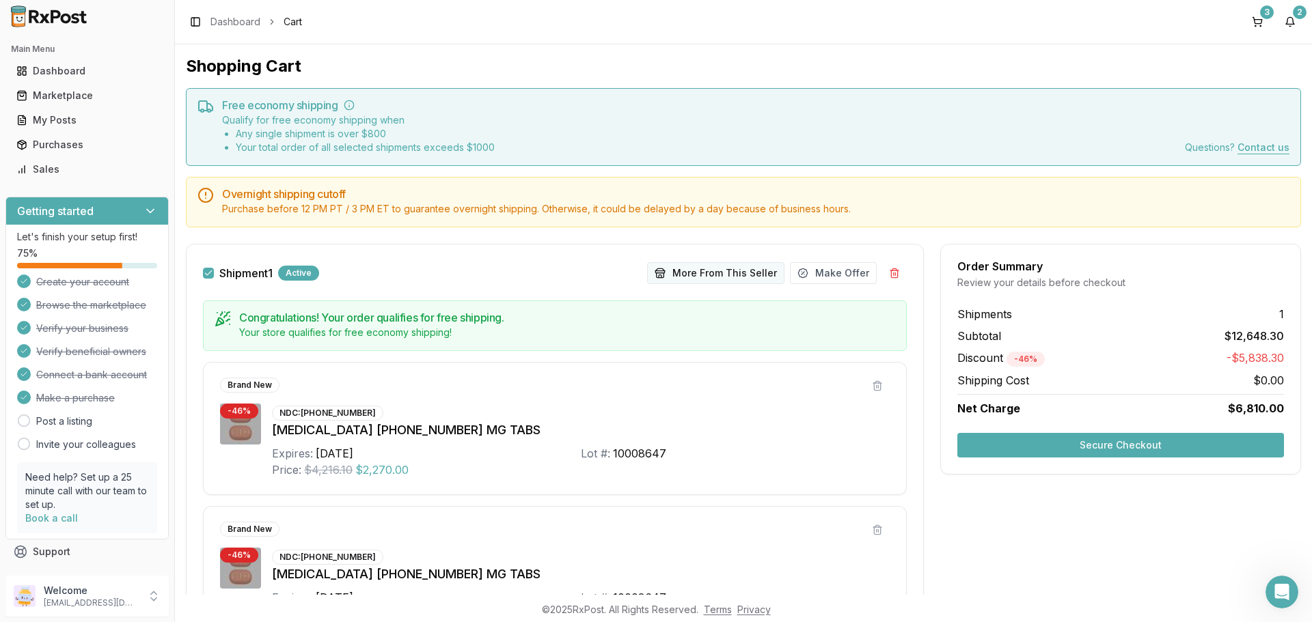
click at [724, 276] on button "More From This Seller" at bounding box center [715, 273] width 137 height 22
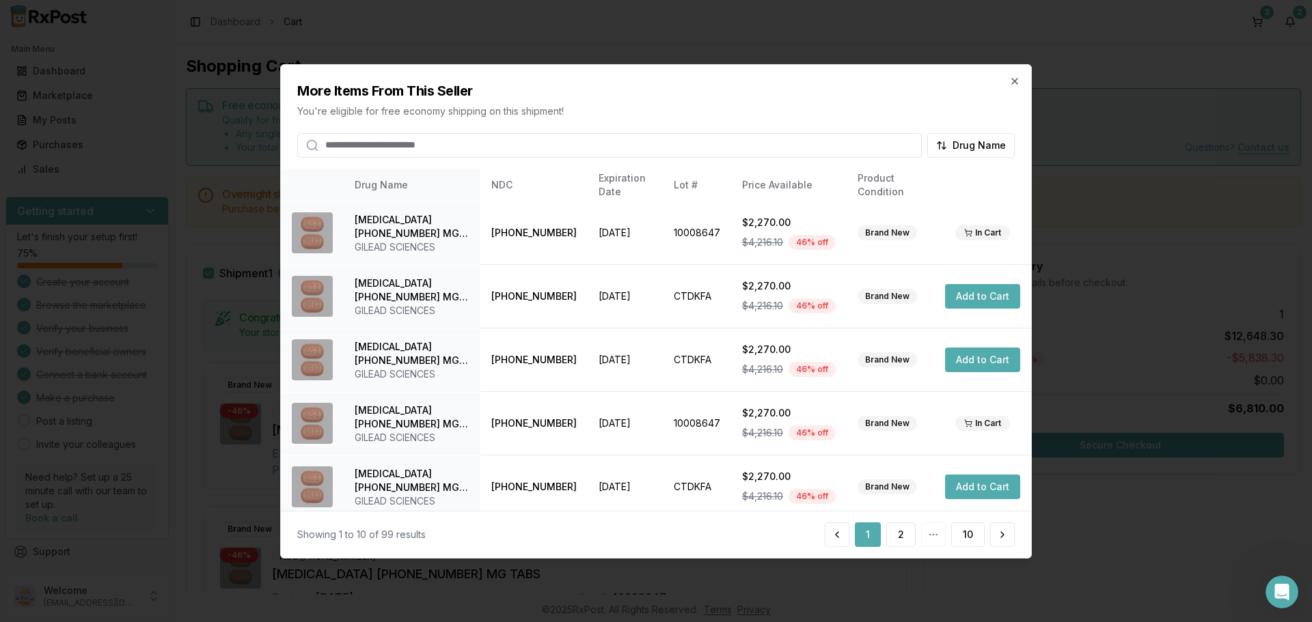
click at [456, 141] on input "search" at bounding box center [609, 145] width 625 height 25
click at [959, 290] on button "Add to Cart" at bounding box center [982, 296] width 75 height 25
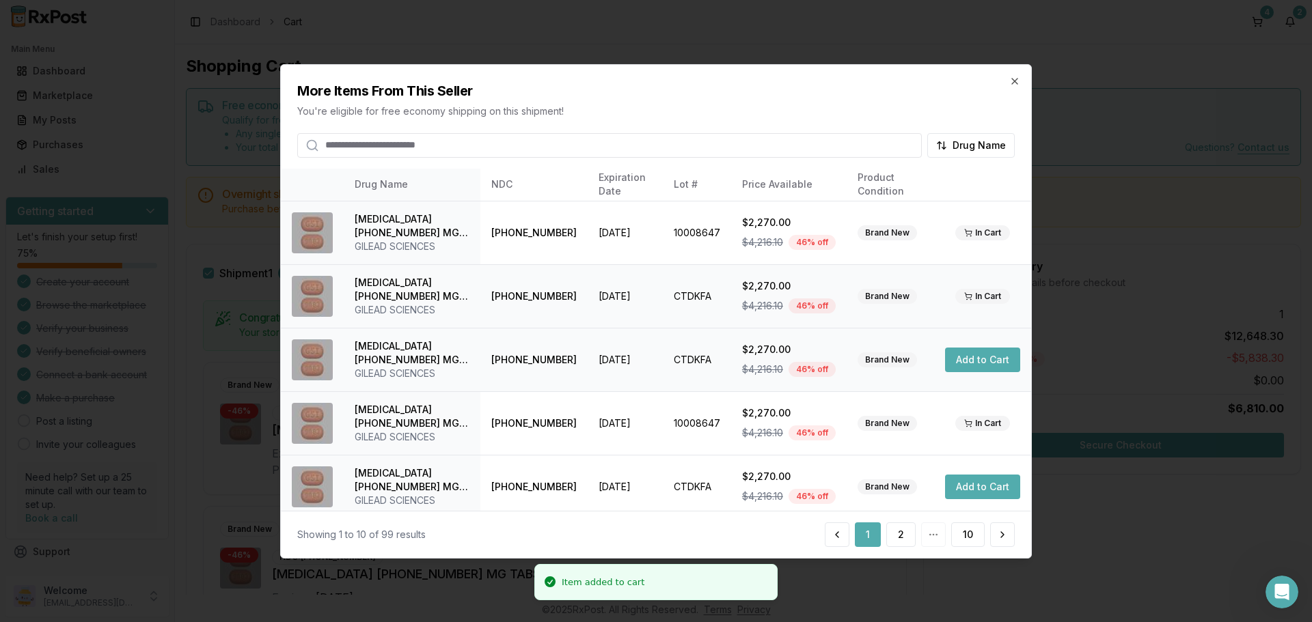
click at [970, 359] on button "Add to Cart" at bounding box center [982, 360] width 75 height 25
click at [966, 491] on button "Add to Cart" at bounding box center [982, 487] width 75 height 25
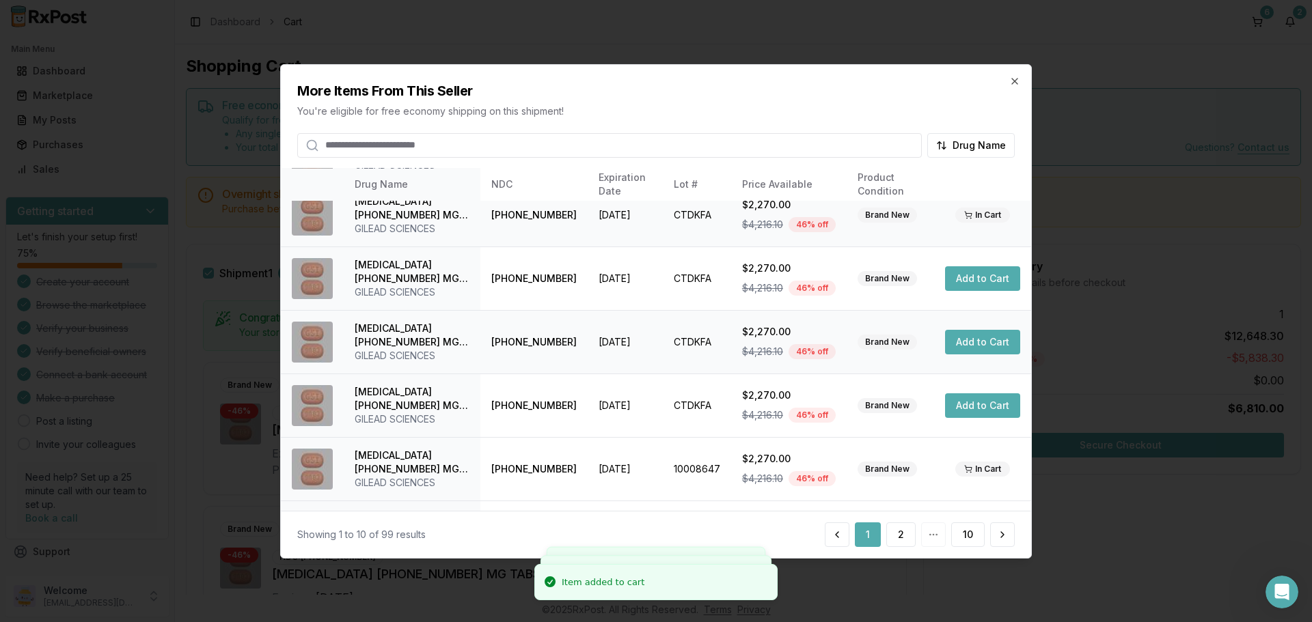
scroll to position [273, 0]
click at [955, 276] on button "Add to Cart" at bounding box center [982, 277] width 75 height 25
click at [963, 341] on button "Add to Cart" at bounding box center [982, 341] width 75 height 25
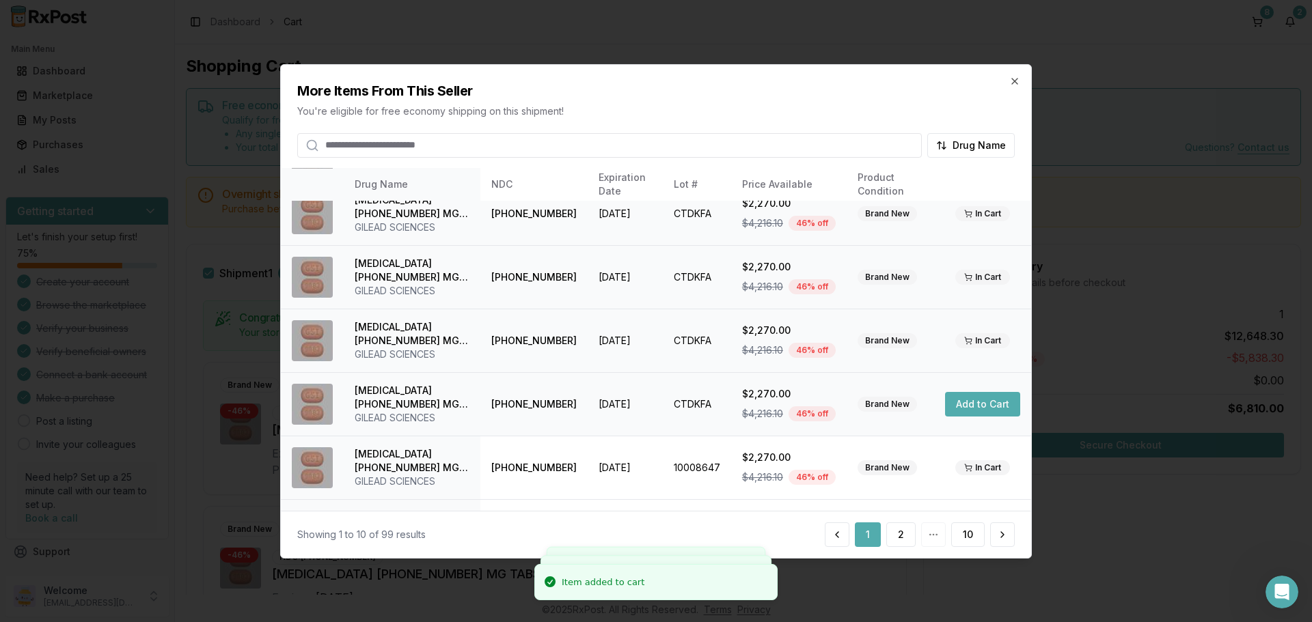
click at [969, 402] on button "Add to Cart" at bounding box center [982, 404] width 75 height 25
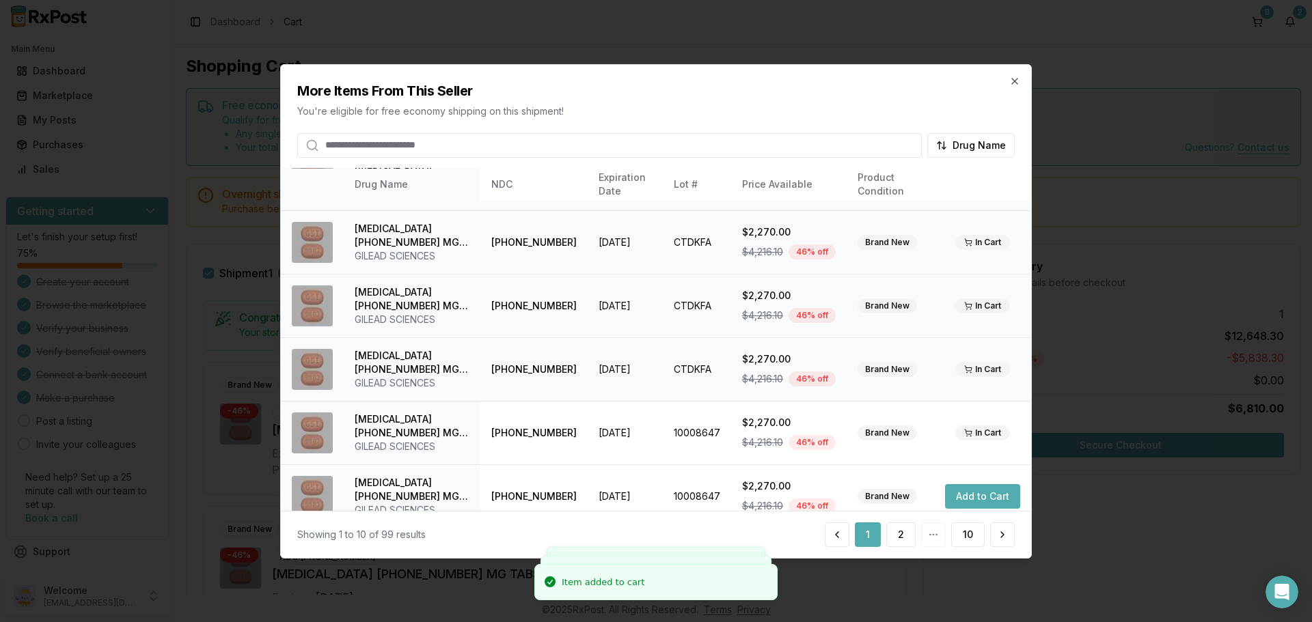
scroll to position [325, 0]
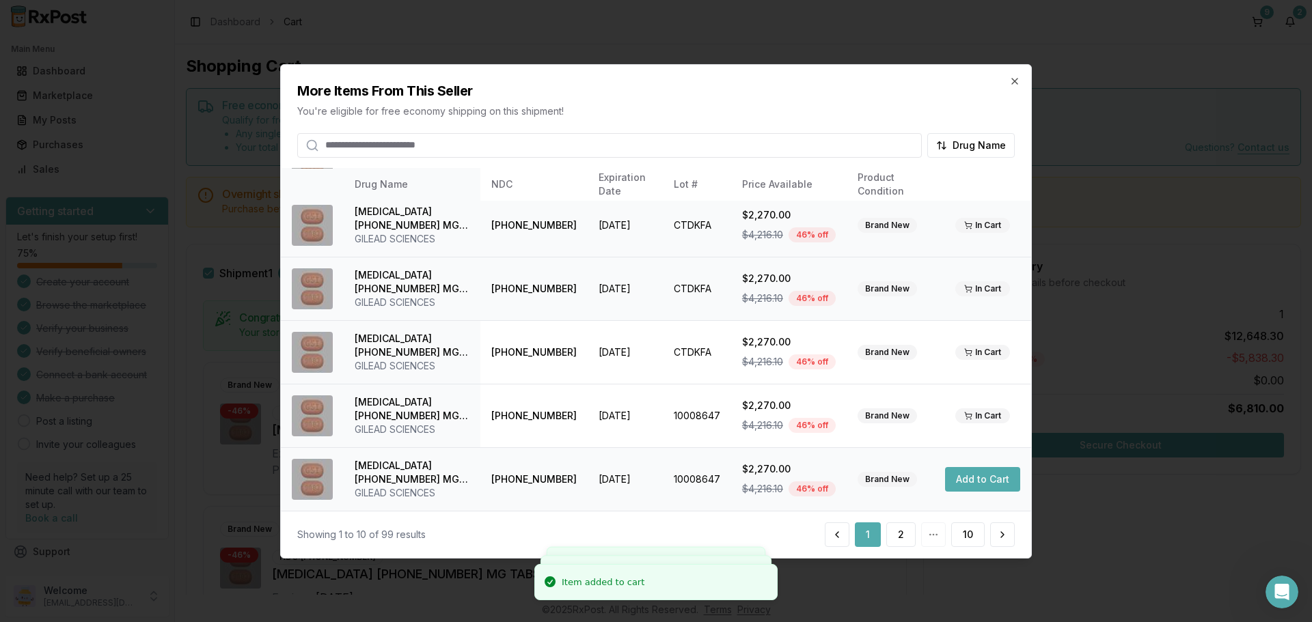
click at [978, 488] on button "Add to Cart" at bounding box center [982, 479] width 75 height 25
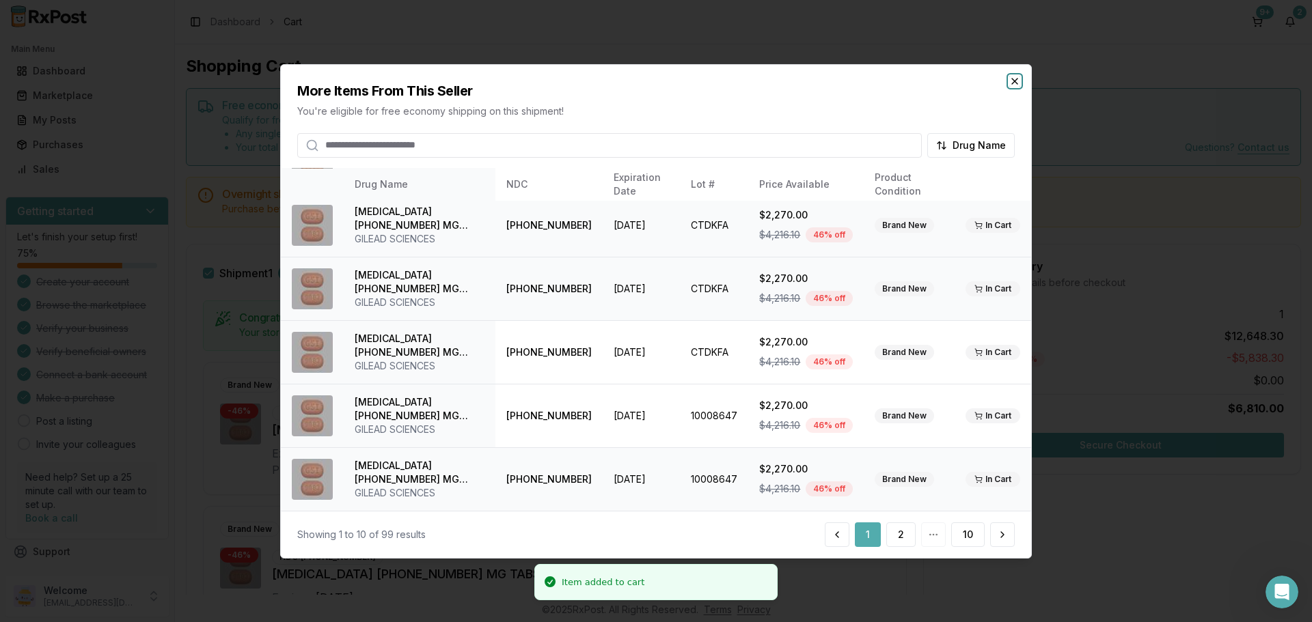
click at [1014, 79] on icon "button" at bounding box center [1014, 80] width 11 height 11
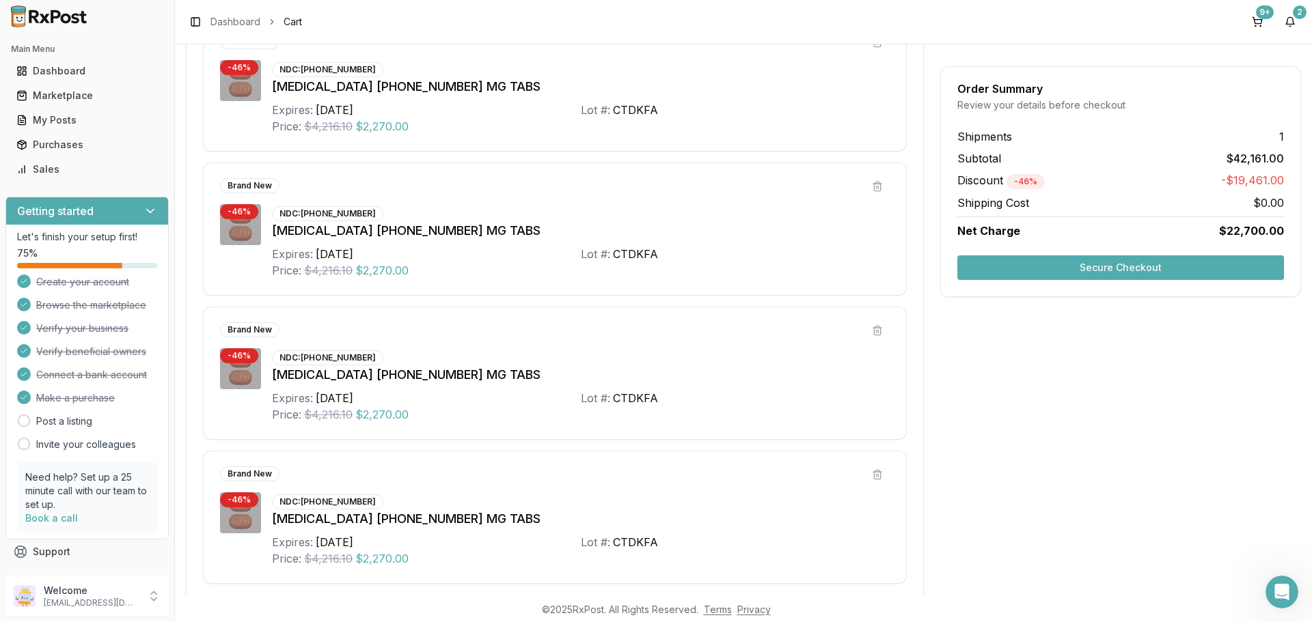
scroll to position [668, 0]
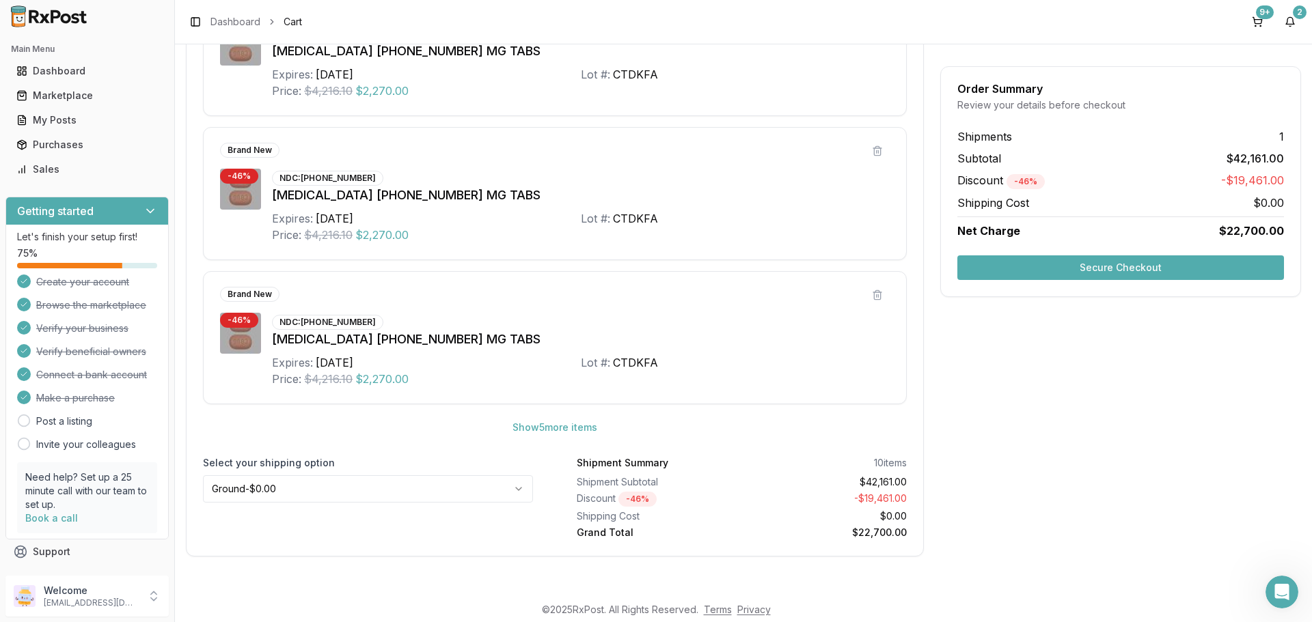
click at [430, 488] on html "Main Menu Dashboard Marketplace My Posts Purchases Sales Getting started Let's …" at bounding box center [656, 311] width 1312 height 622
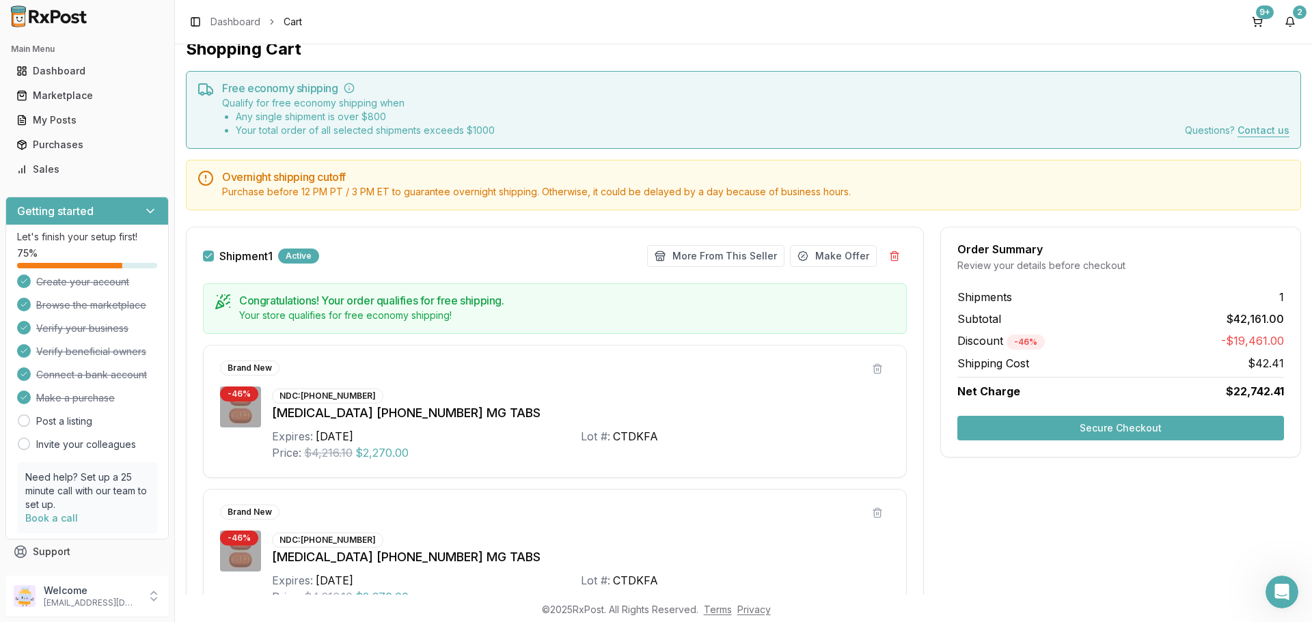
scroll to position [0, 0]
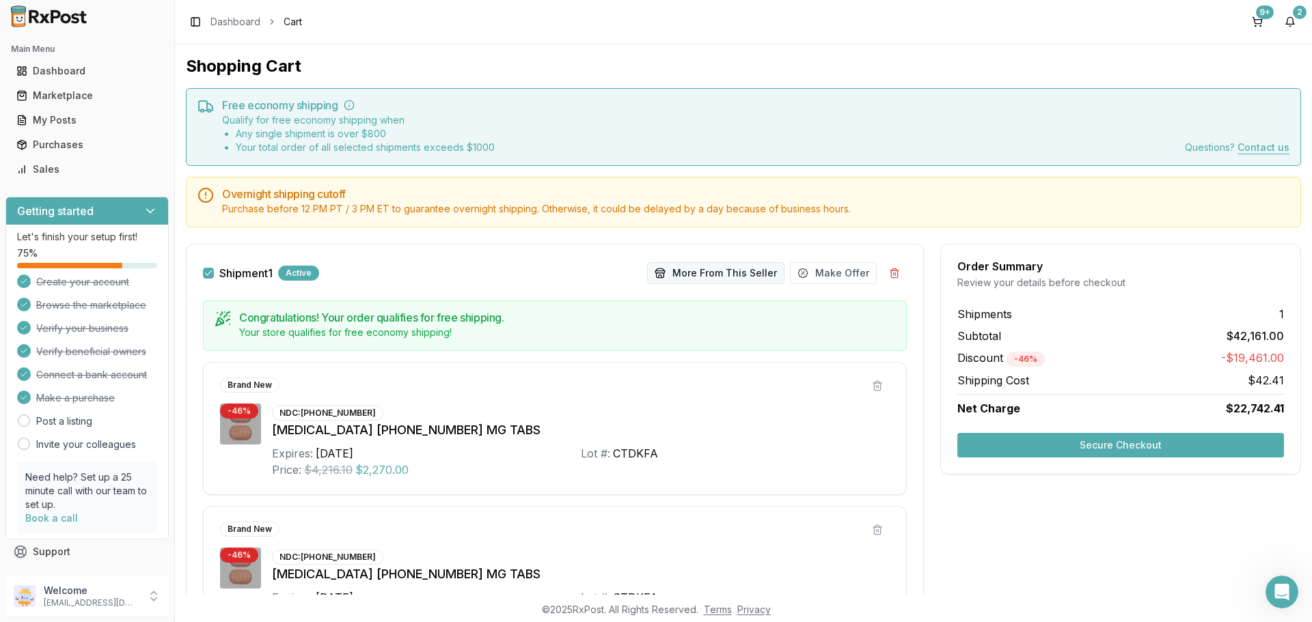
click at [714, 271] on button "More From This Seller" at bounding box center [715, 273] width 137 height 22
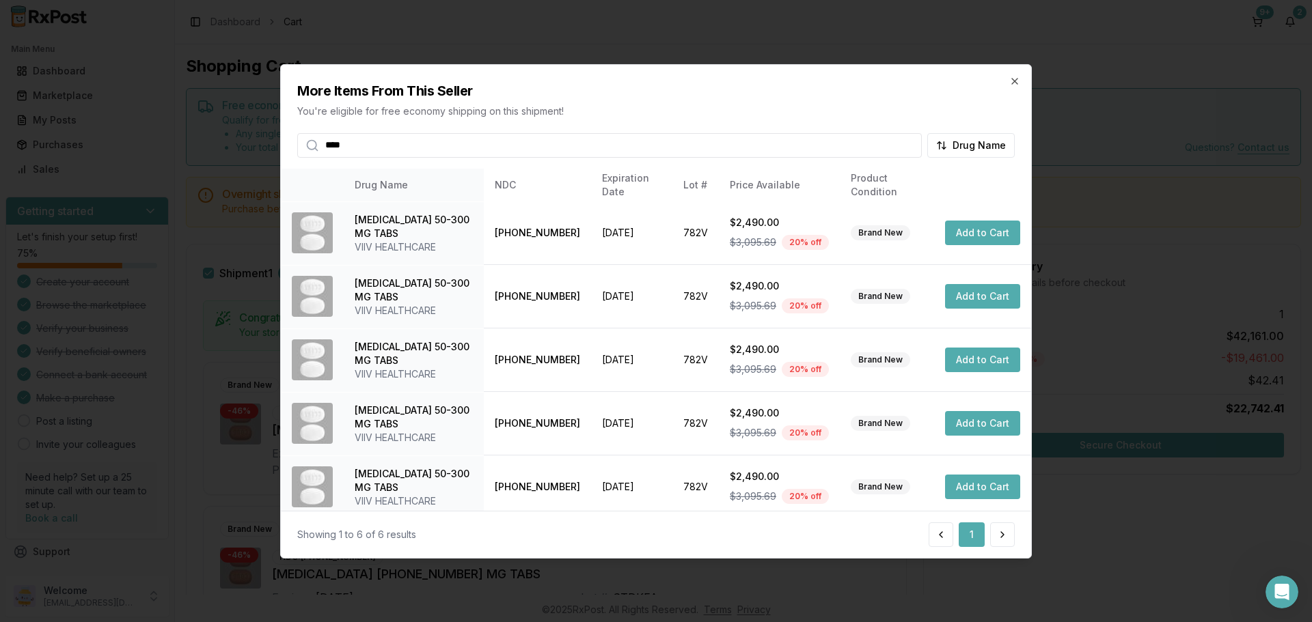
type input "****"
click at [973, 232] on button "Add to Cart" at bounding box center [982, 233] width 75 height 25
click at [980, 299] on button "Add to Cart" at bounding box center [982, 296] width 75 height 25
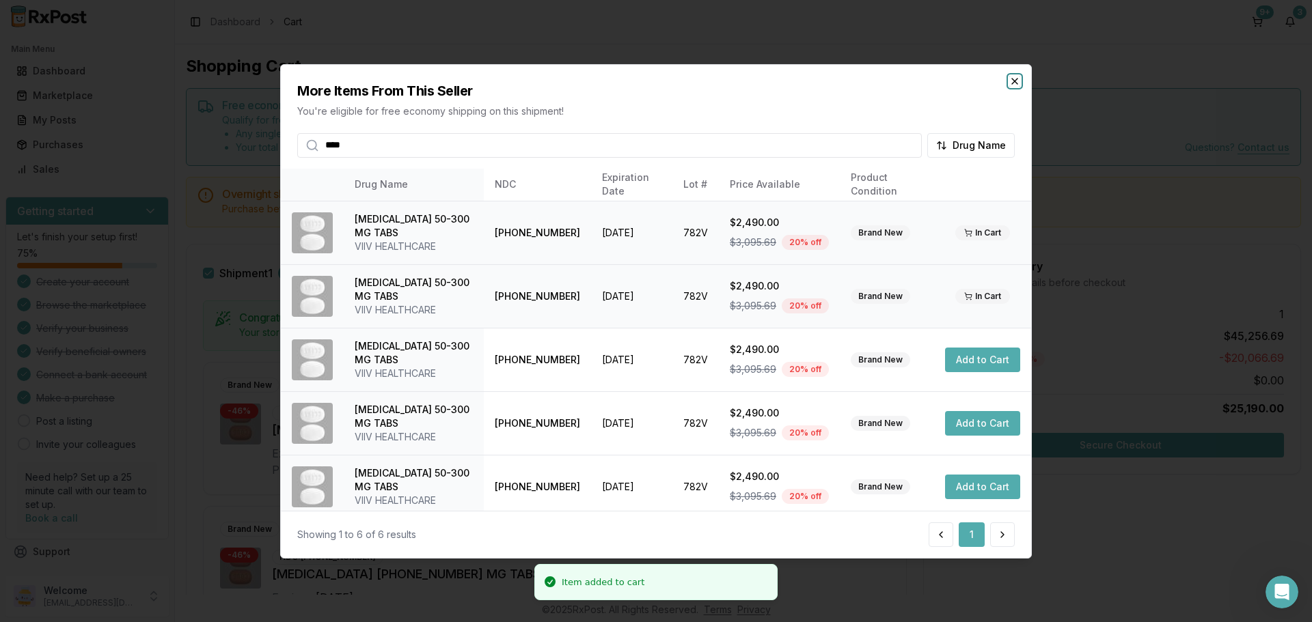
click at [1012, 81] on icon "button" at bounding box center [1014, 80] width 11 height 11
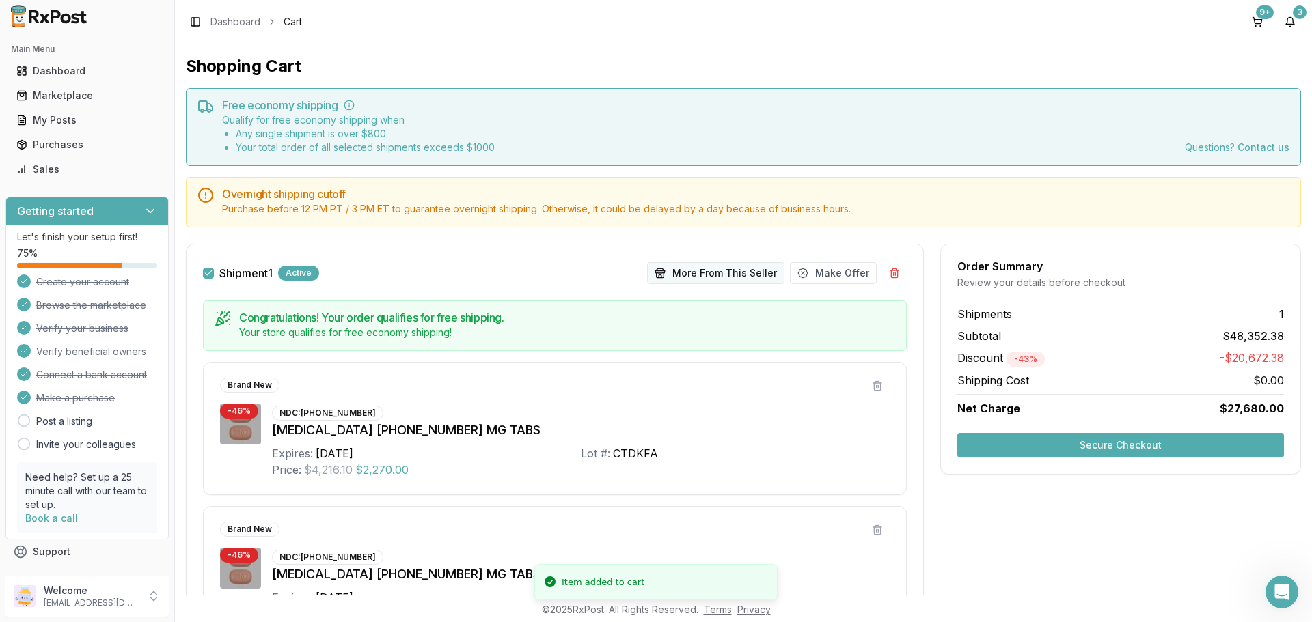
click at [726, 274] on button "More From This Seller" at bounding box center [715, 273] width 137 height 22
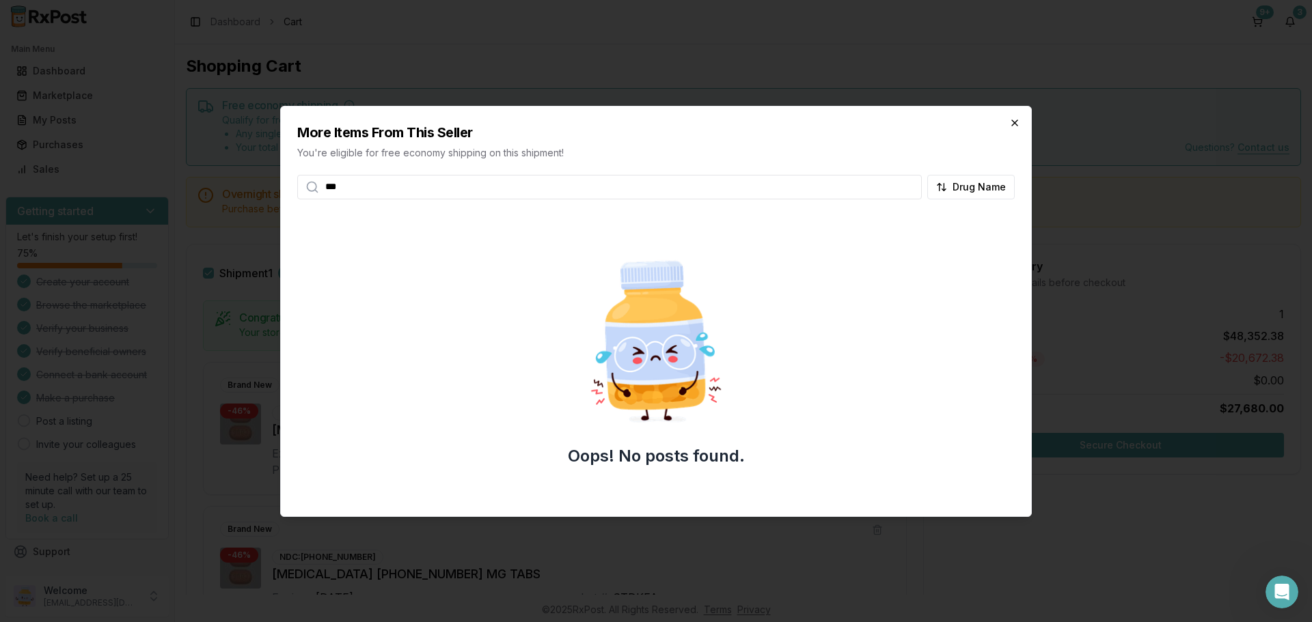
type input "***"
click at [1012, 120] on icon "button" at bounding box center [1014, 122] width 5 height 5
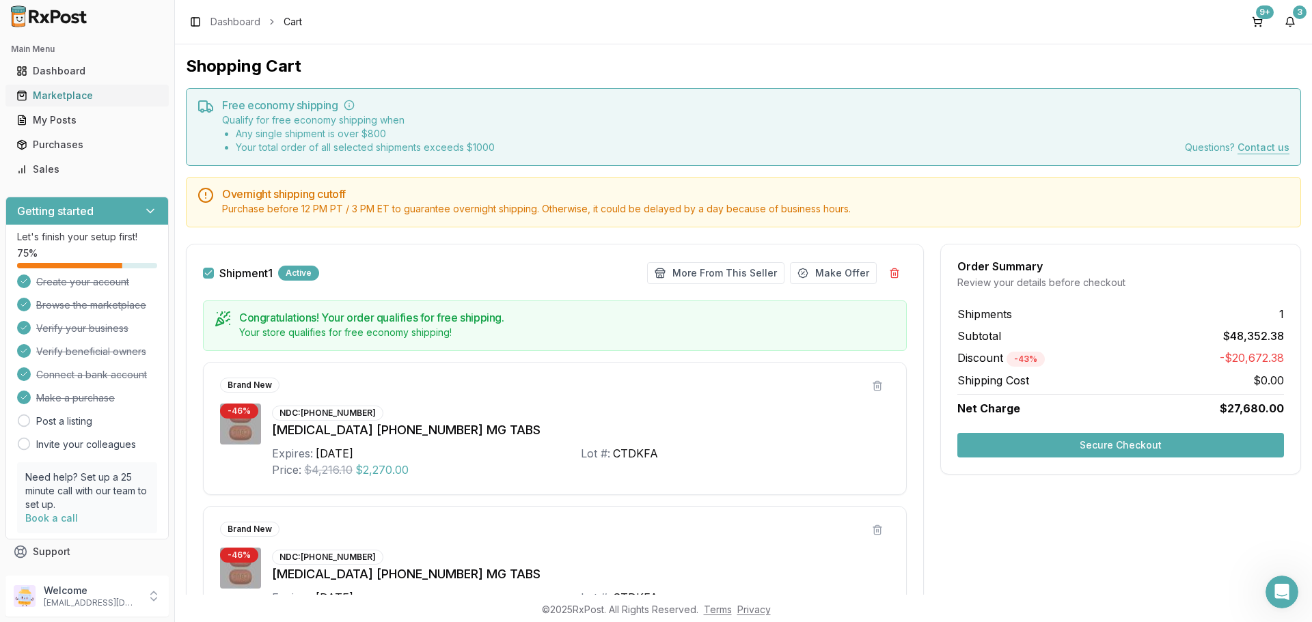
click at [80, 96] on div "Marketplace" at bounding box center [86, 96] width 141 height 14
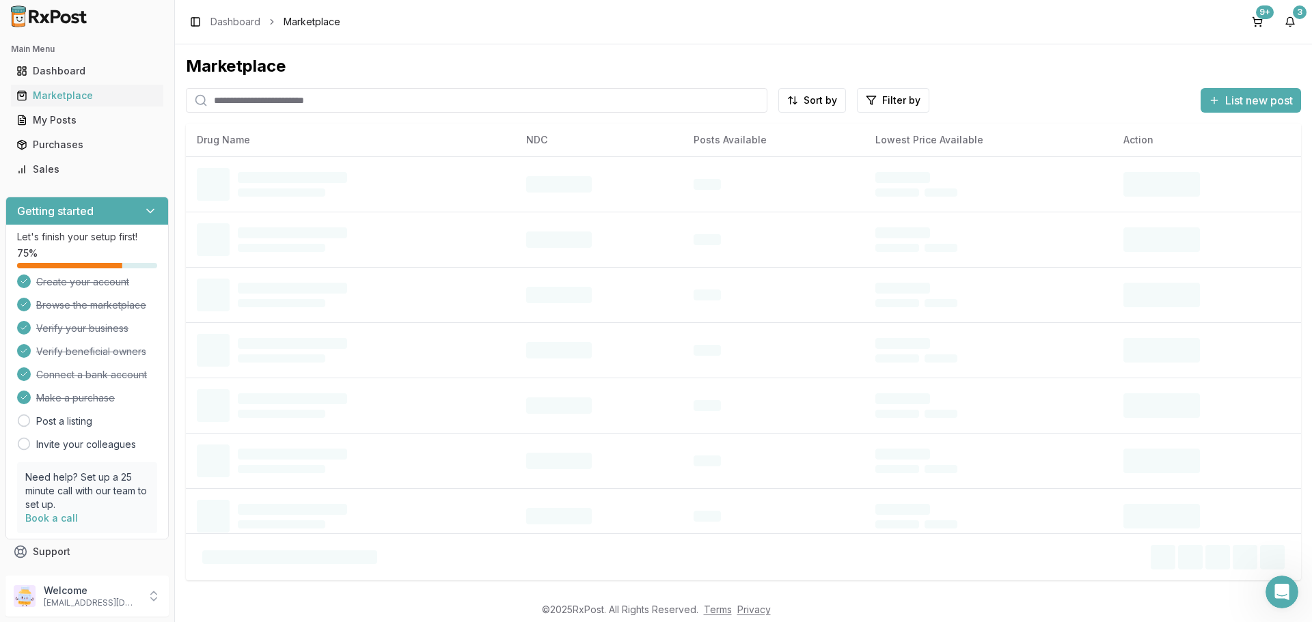
click at [262, 103] on input "search" at bounding box center [476, 100] width 581 height 25
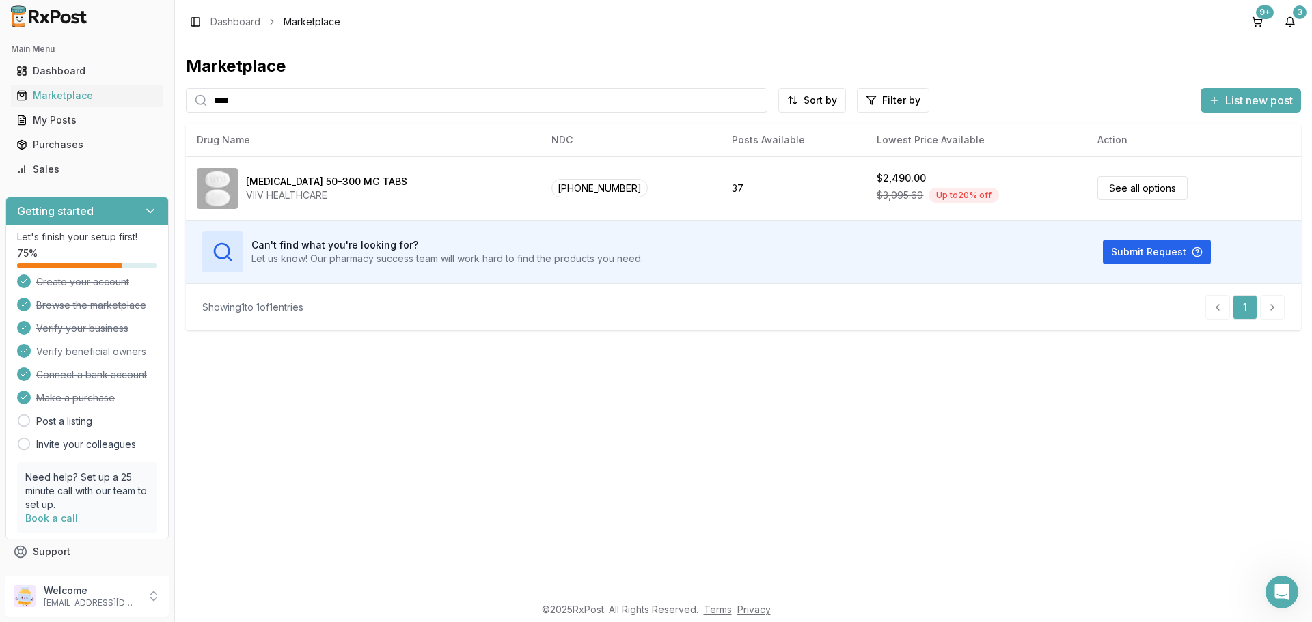
drag, startPoint x: 229, startPoint y: 105, endPoint x: 176, endPoint y: 106, distance: 52.6
click at [176, 106] on div "Marketplace **** Sort by Filter by List new post Drug Name NDC Posts Available …" at bounding box center [743, 319] width 1137 height 551
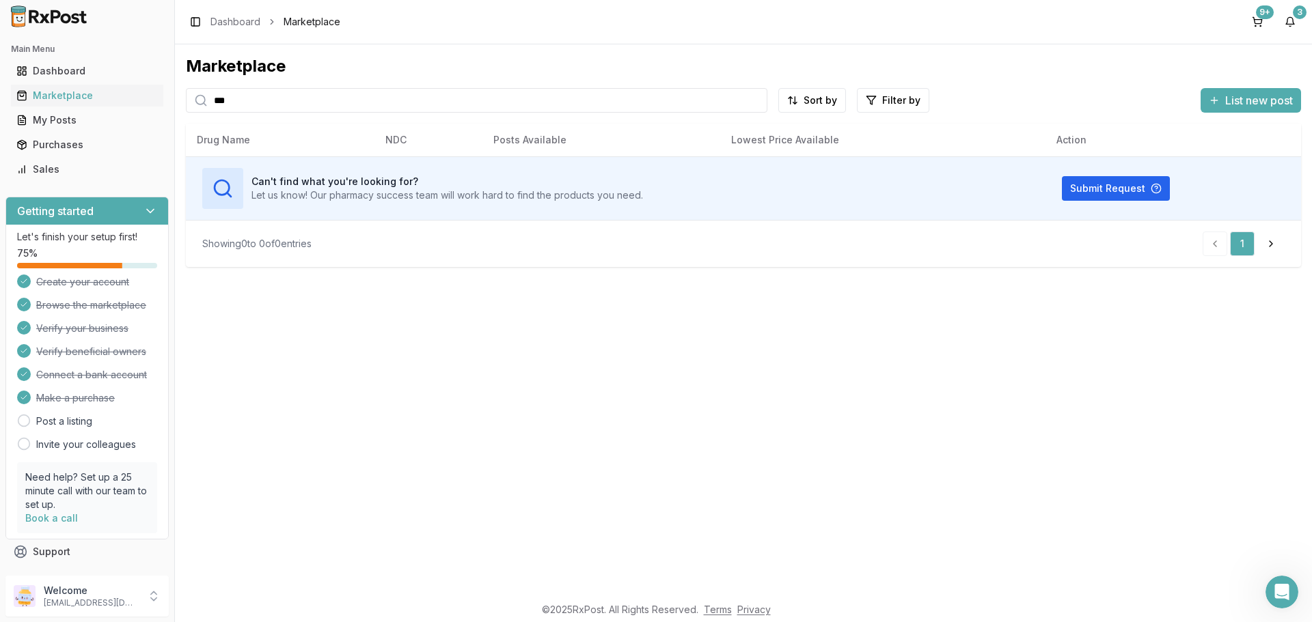
type input "***"
click at [1252, 18] on button "9+" at bounding box center [1257, 22] width 22 height 22
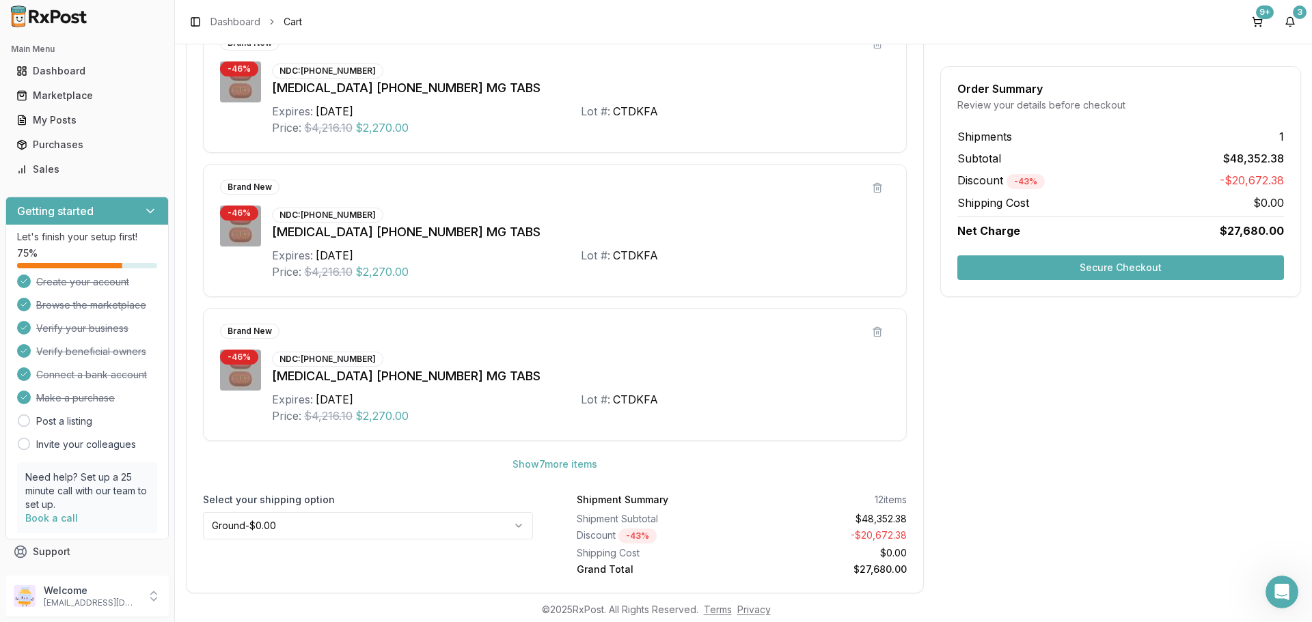
scroll to position [668, 0]
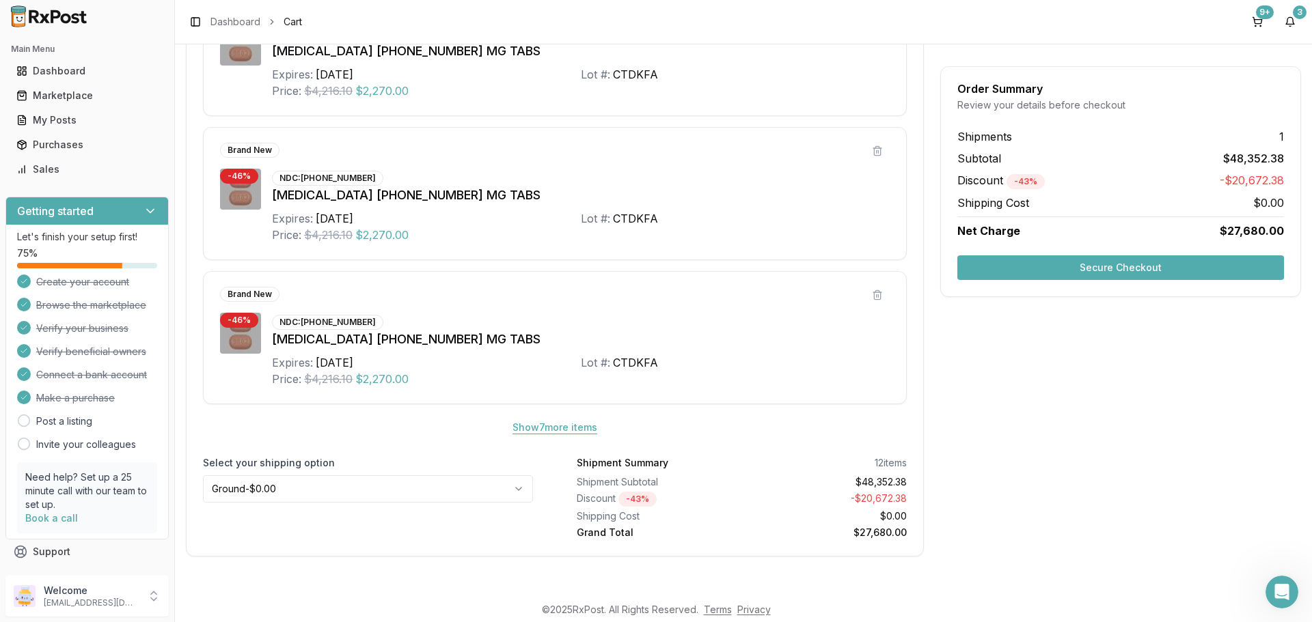
click at [565, 423] on button "Show 7 more item s" at bounding box center [555, 427] width 107 height 25
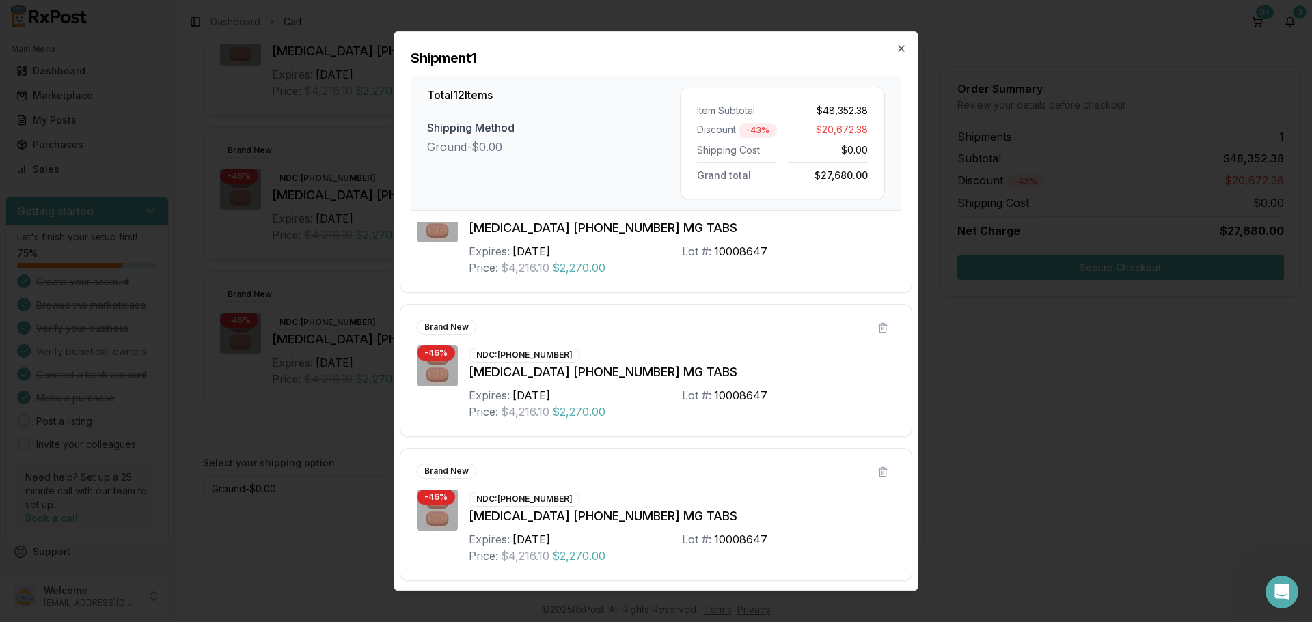
scroll to position [1361, 0]
click at [900, 44] on icon "button" at bounding box center [901, 48] width 11 height 11
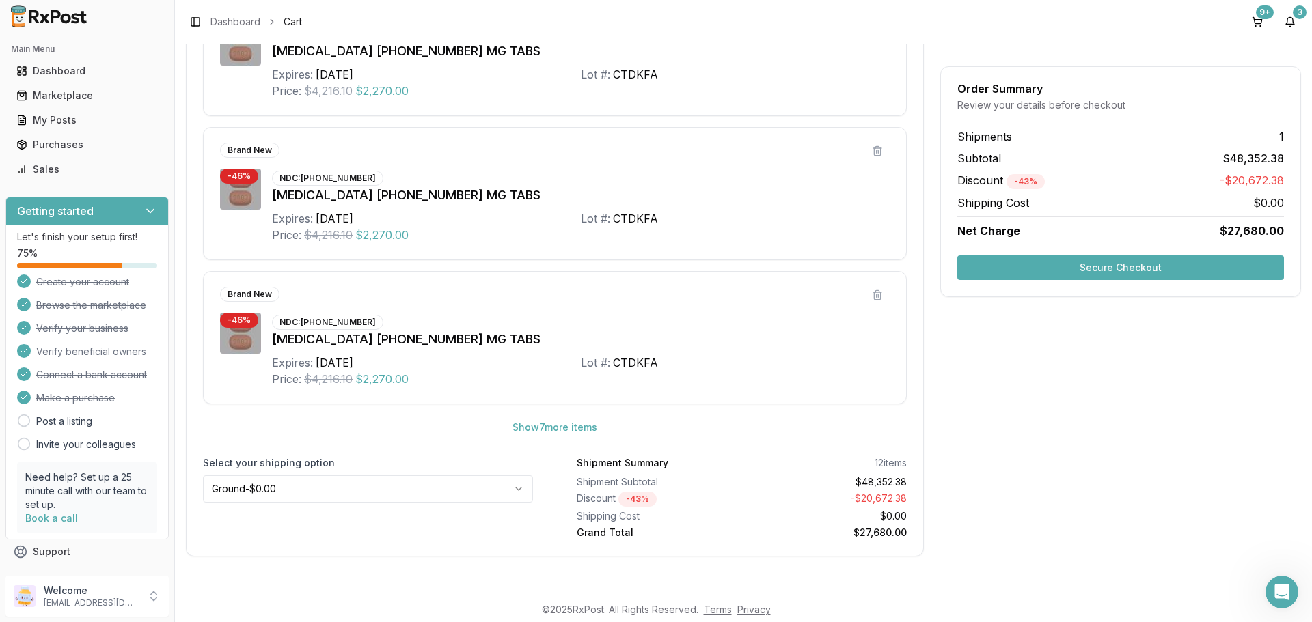
click at [476, 486] on html "Main Menu Dashboard Marketplace My Posts Purchases Sales Getting started Let's …" at bounding box center [656, 311] width 1312 height 622
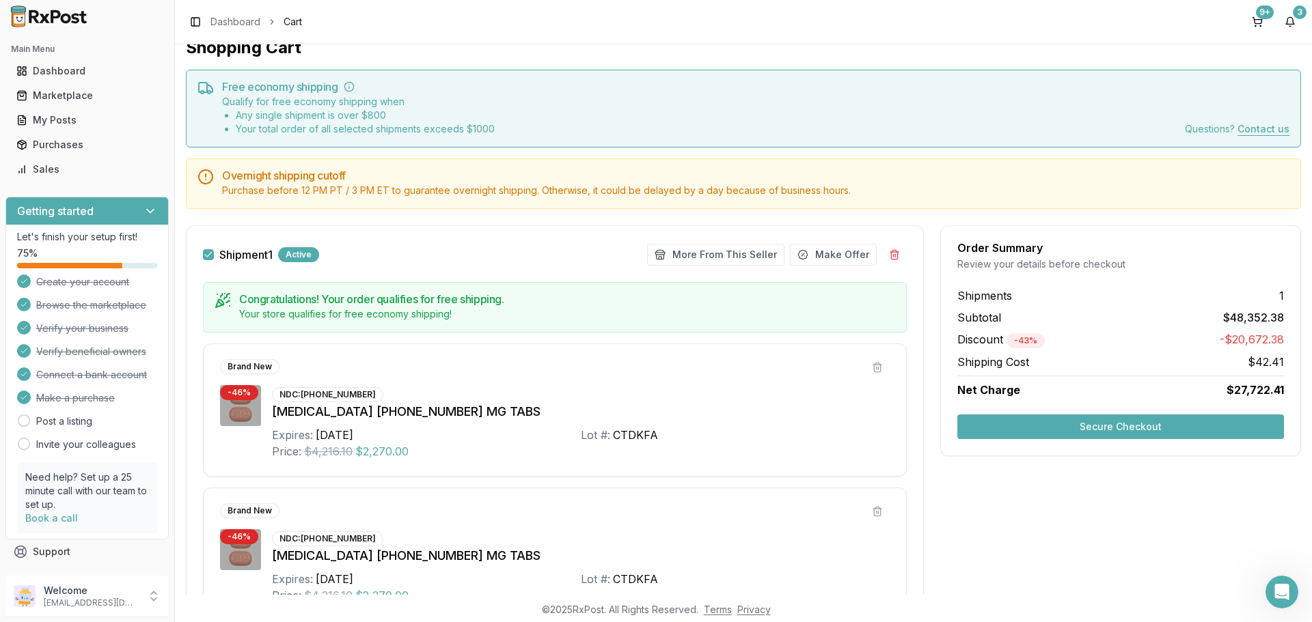
scroll to position [0, 0]
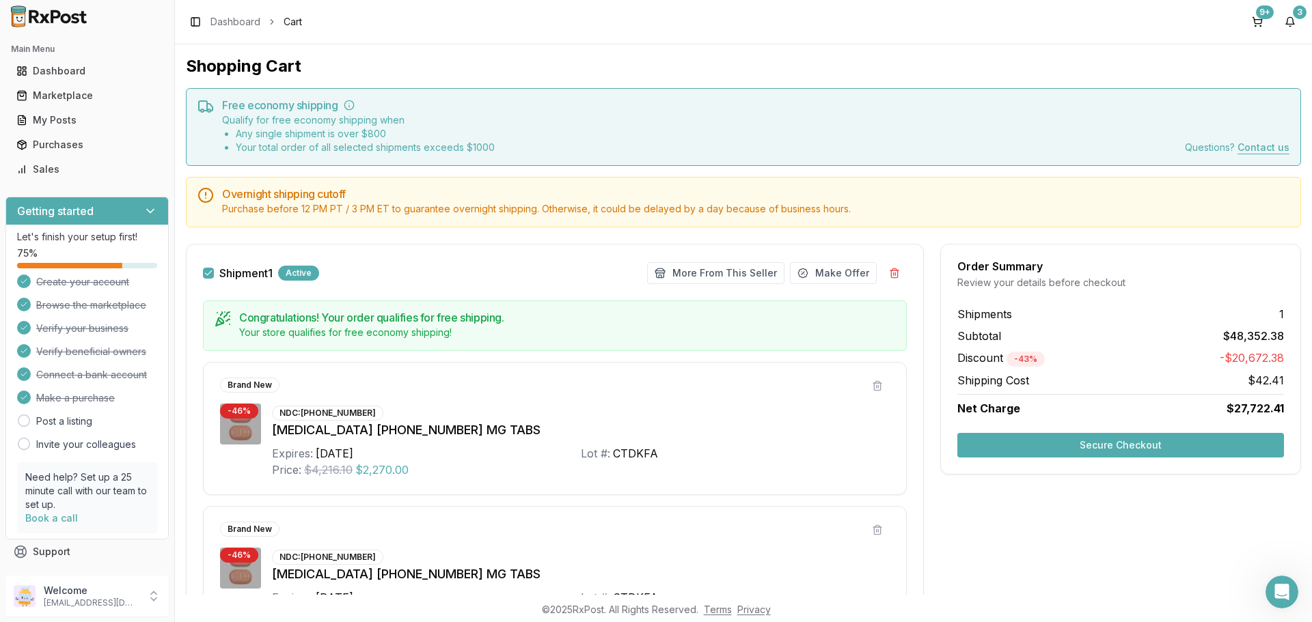
click at [395, 331] on div "Your store qualifies for free economy shipping!" at bounding box center [567, 333] width 656 height 14
click at [1055, 448] on button "Secure Checkout" at bounding box center [1120, 445] width 327 height 25
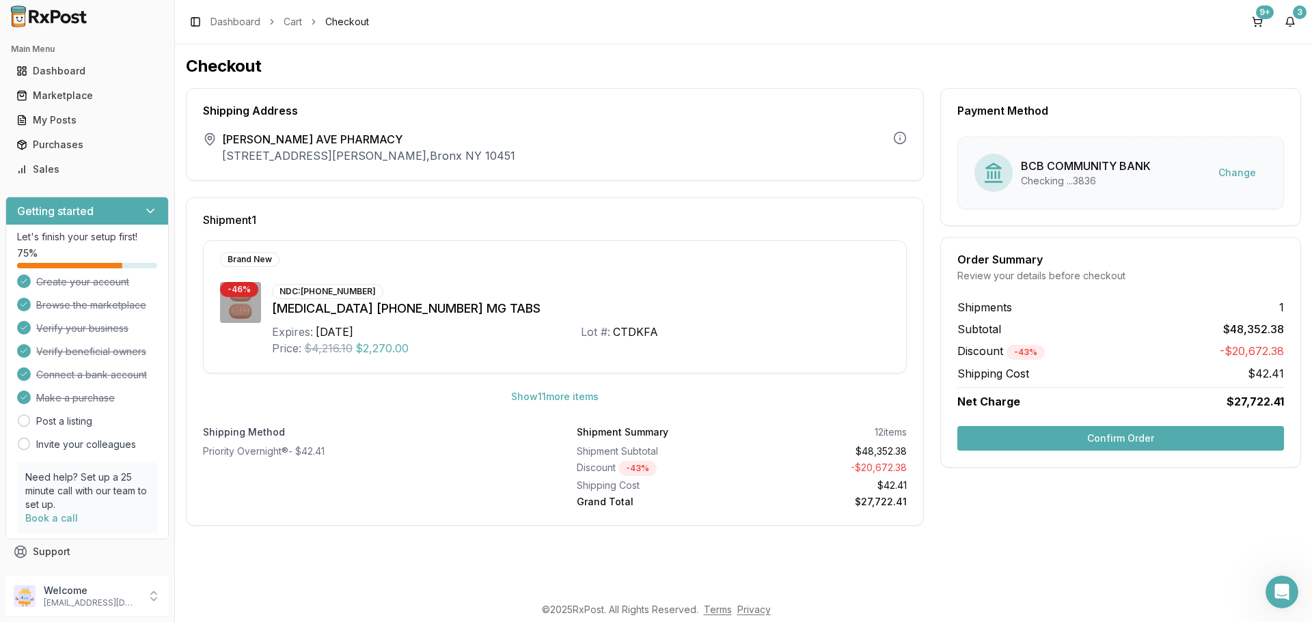
click at [1030, 439] on button "Confirm Order" at bounding box center [1120, 438] width 327 height 25
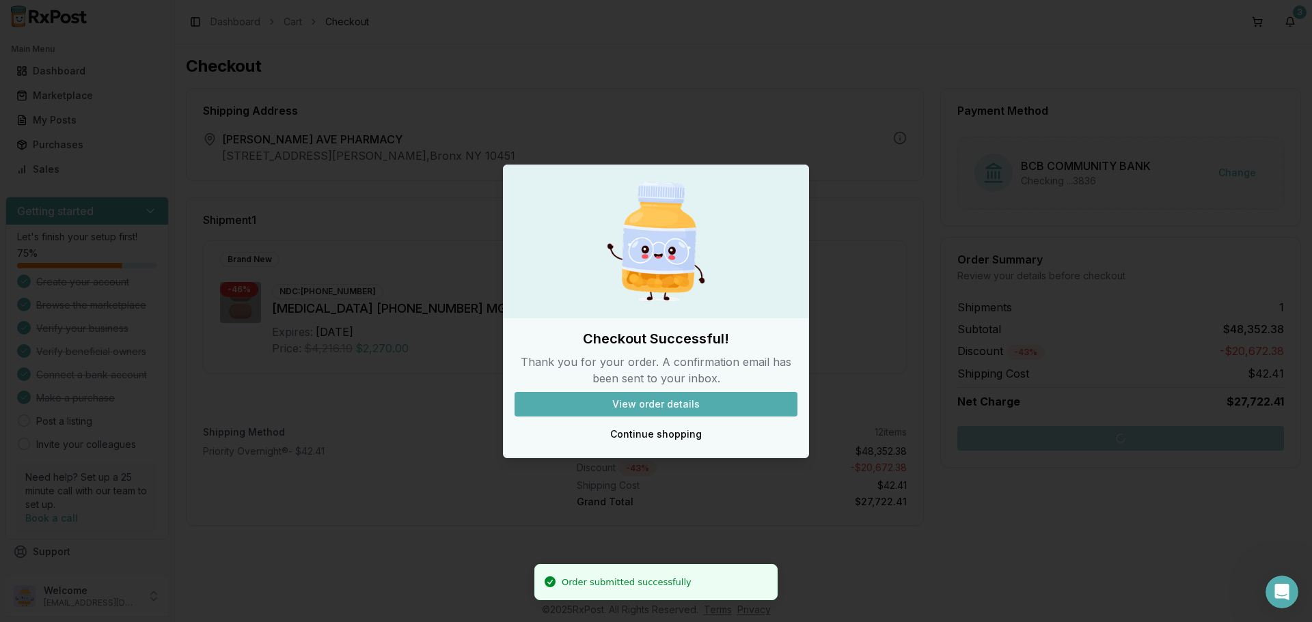
click at [681, 408] on button "View order details" at bounding box center [656, 404] width 283 height 25
